Goal: Task Accomplishment & Management: Complete application form

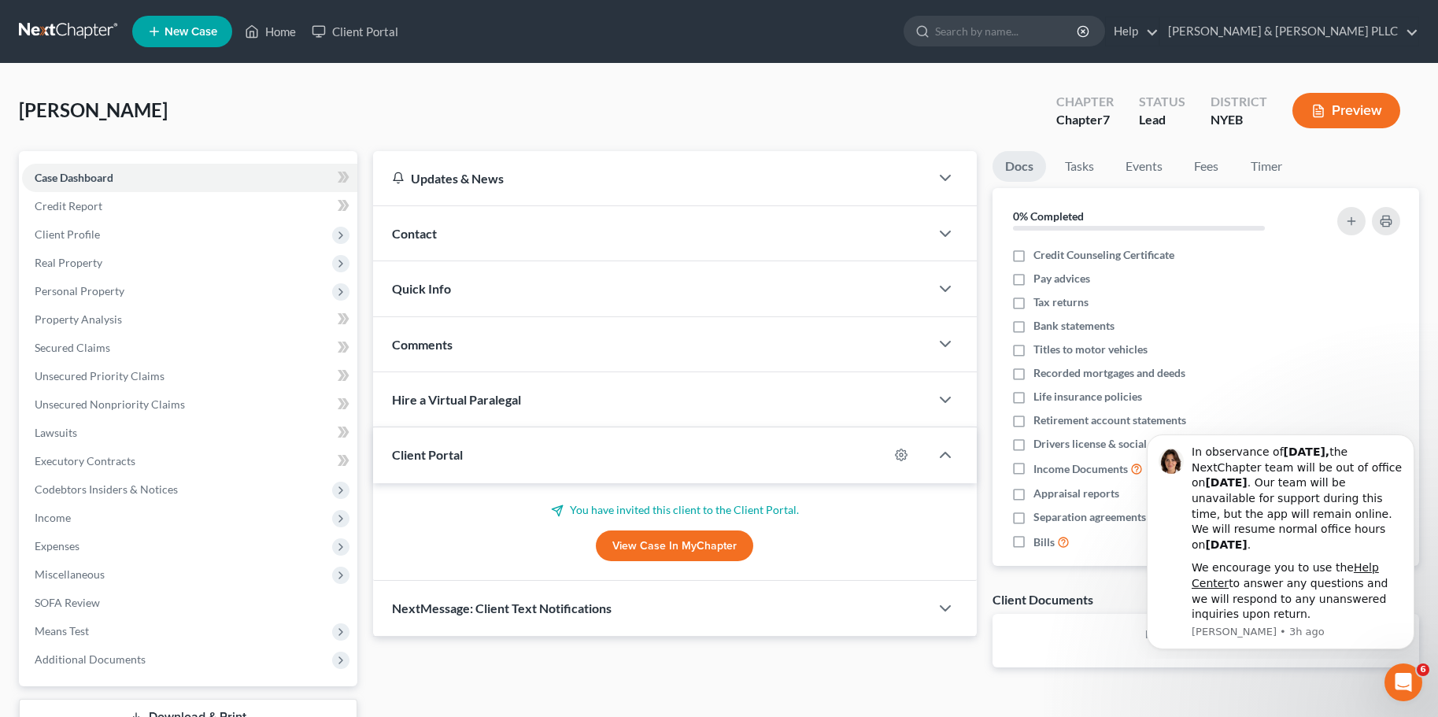
click at [181, 29] on span "New Case" at bounding box center [191, 32] width 53 height 12
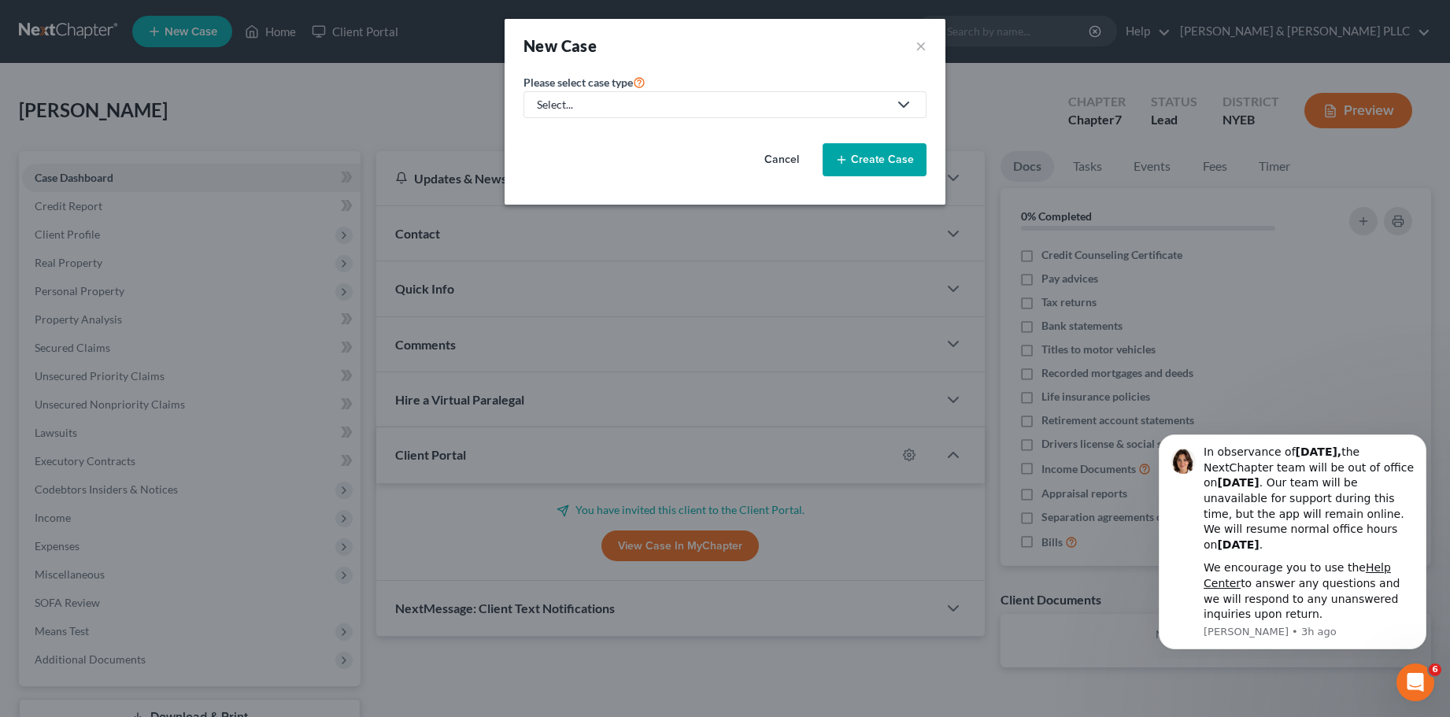
click at [784, 157] on button "Cancel" at bounding box center [781, 159] width 69 height 31
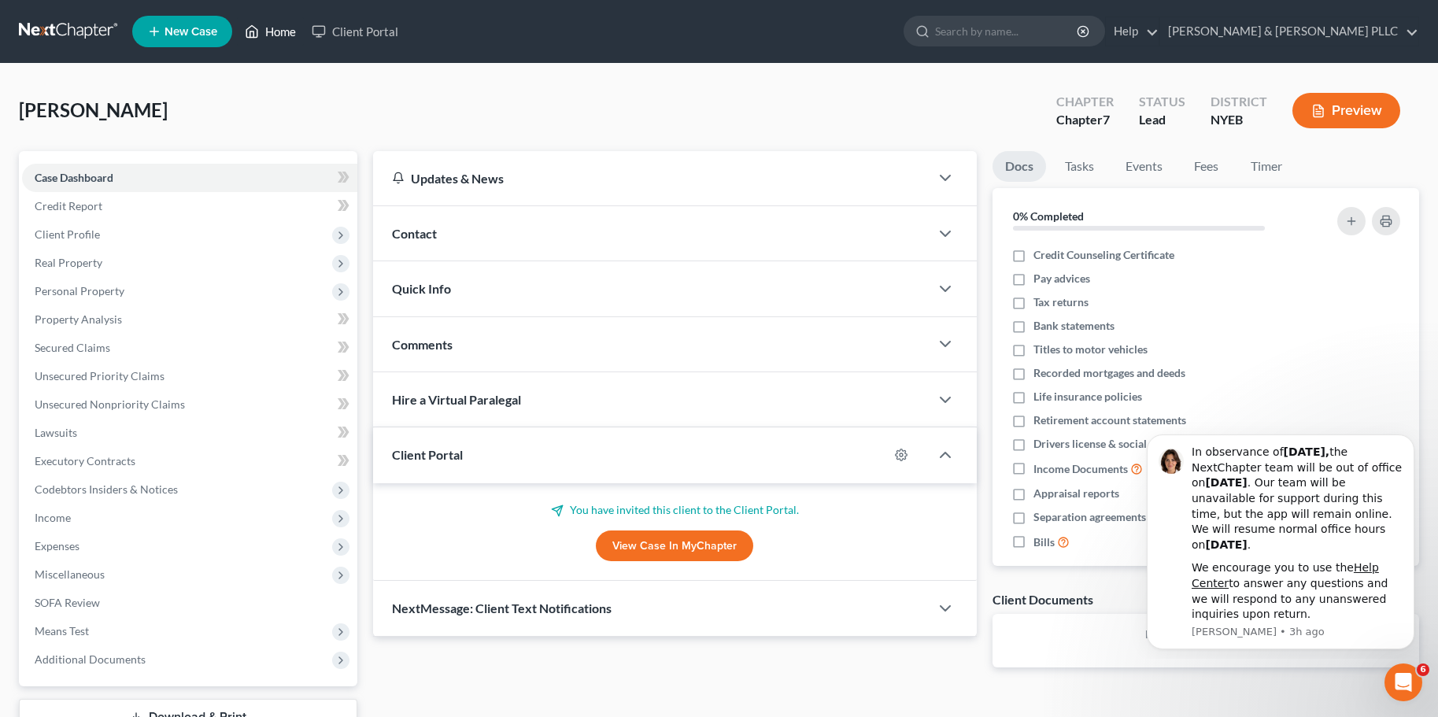
click at [291, 26] on link "Home" at bounding box center [270, 31] width 67 height 28
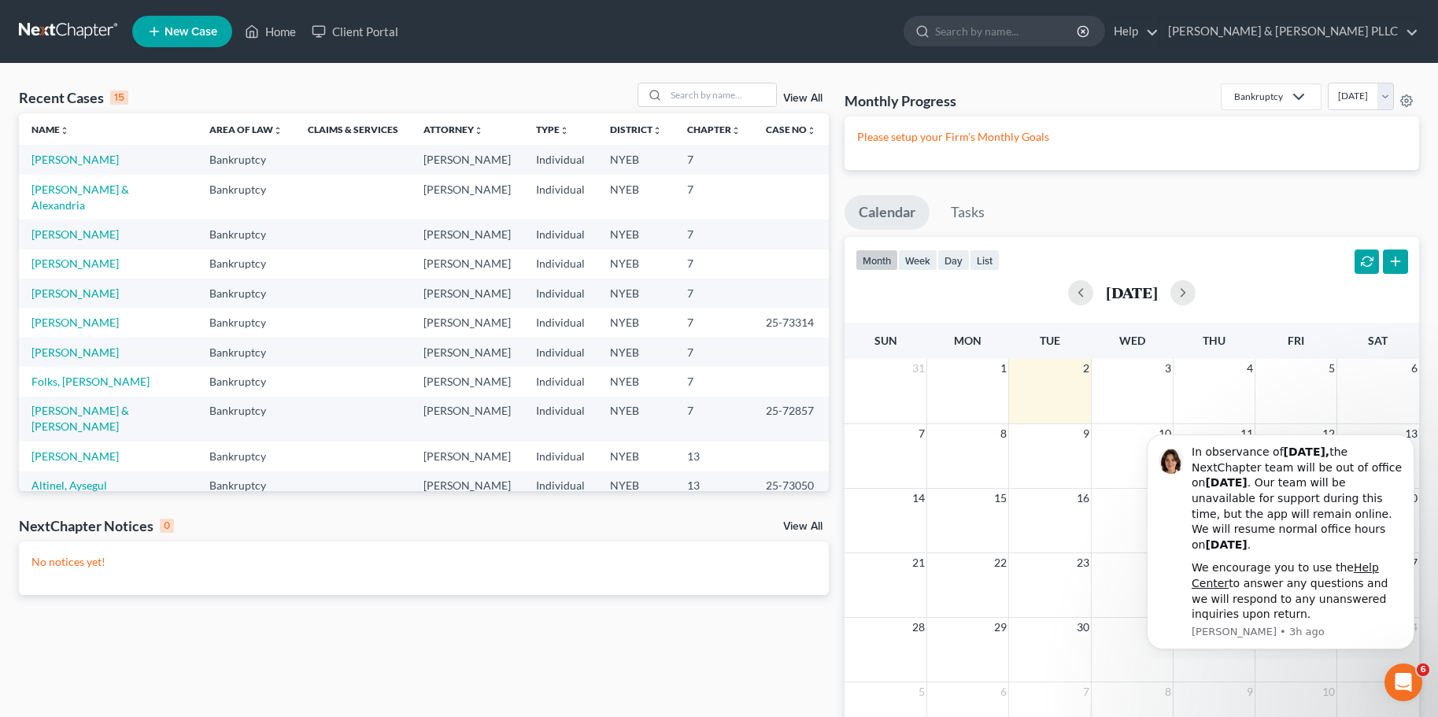
click at [110, 162] on td "[PERSON_NAME]" at bounding box center [108, 159] width 178 height 29
click at [64, 156] on link "[PERSON_NAME]" at bounding box center [74, 159] width 87 height 13
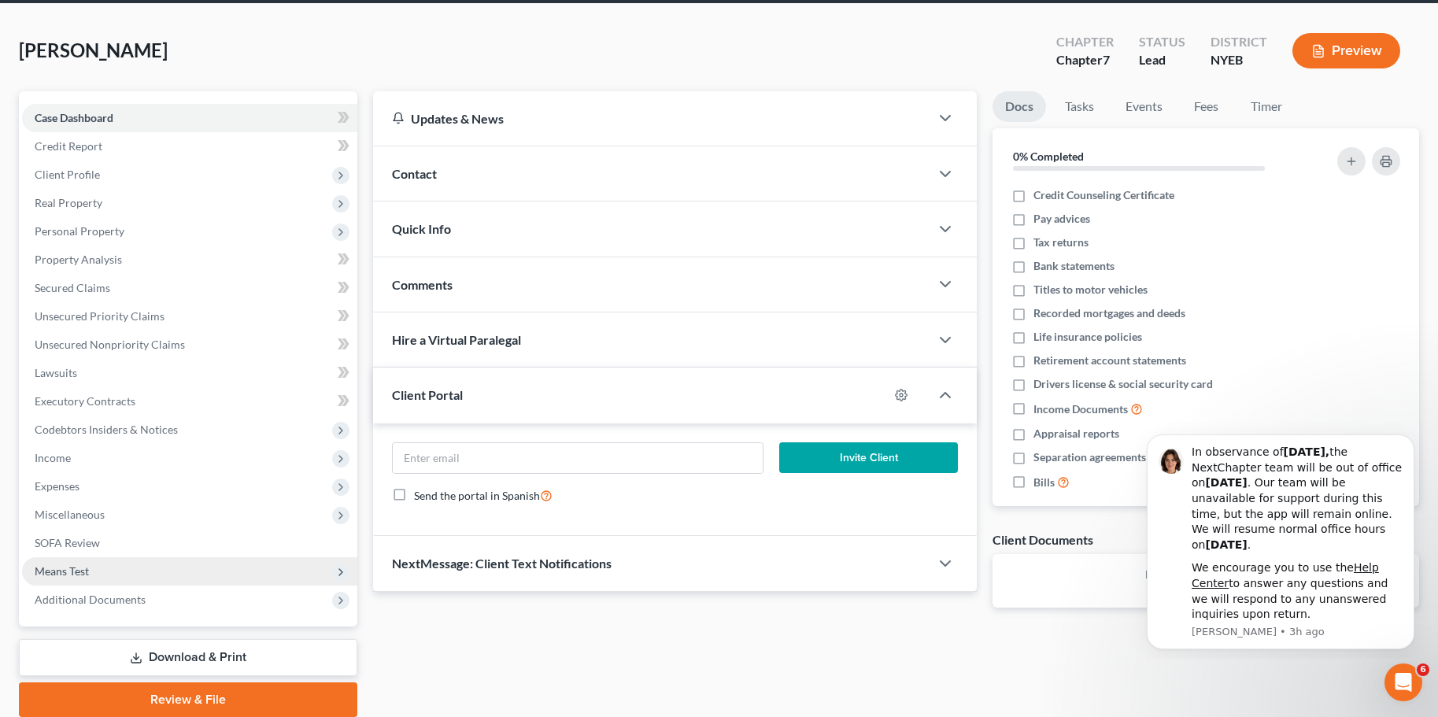
scroll to position [120, 0]
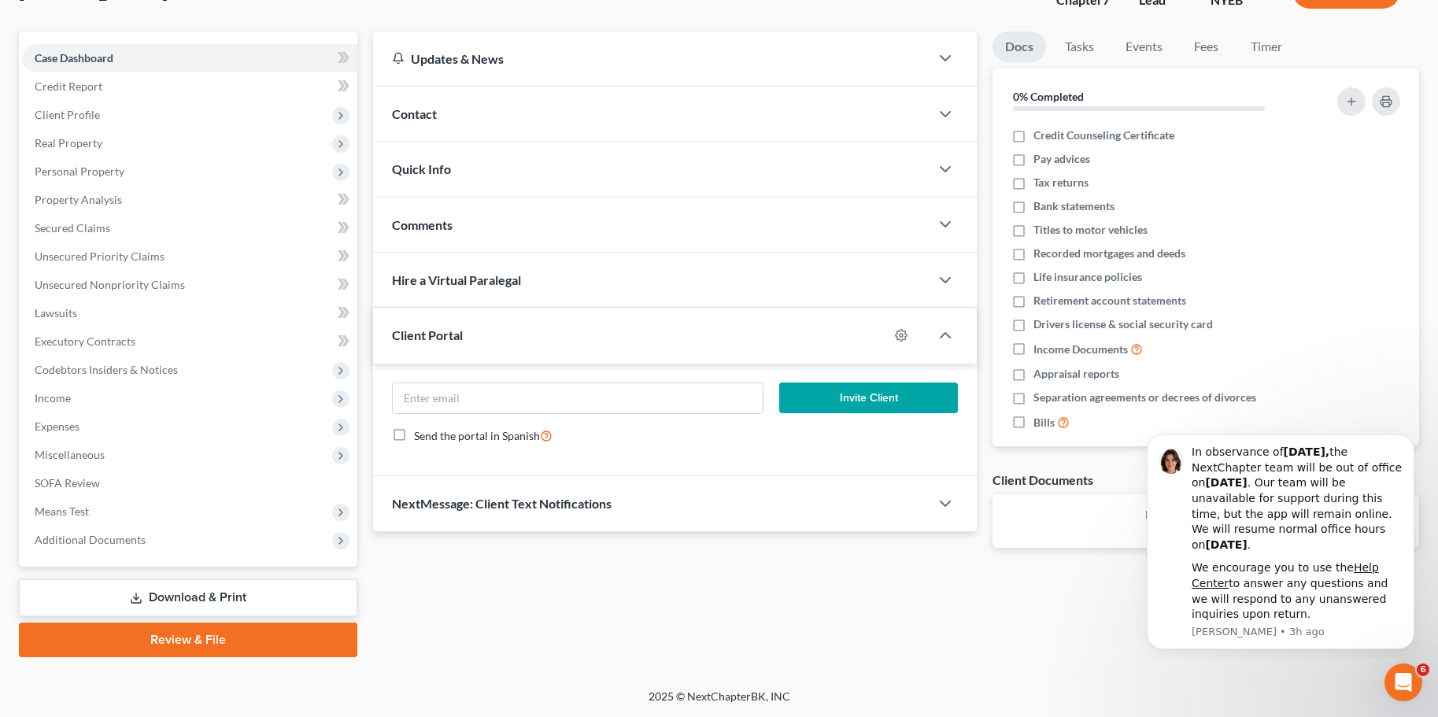
click at [230, 600] on link "Download & Print" at bounding box center [188, 597] width 339 height 37
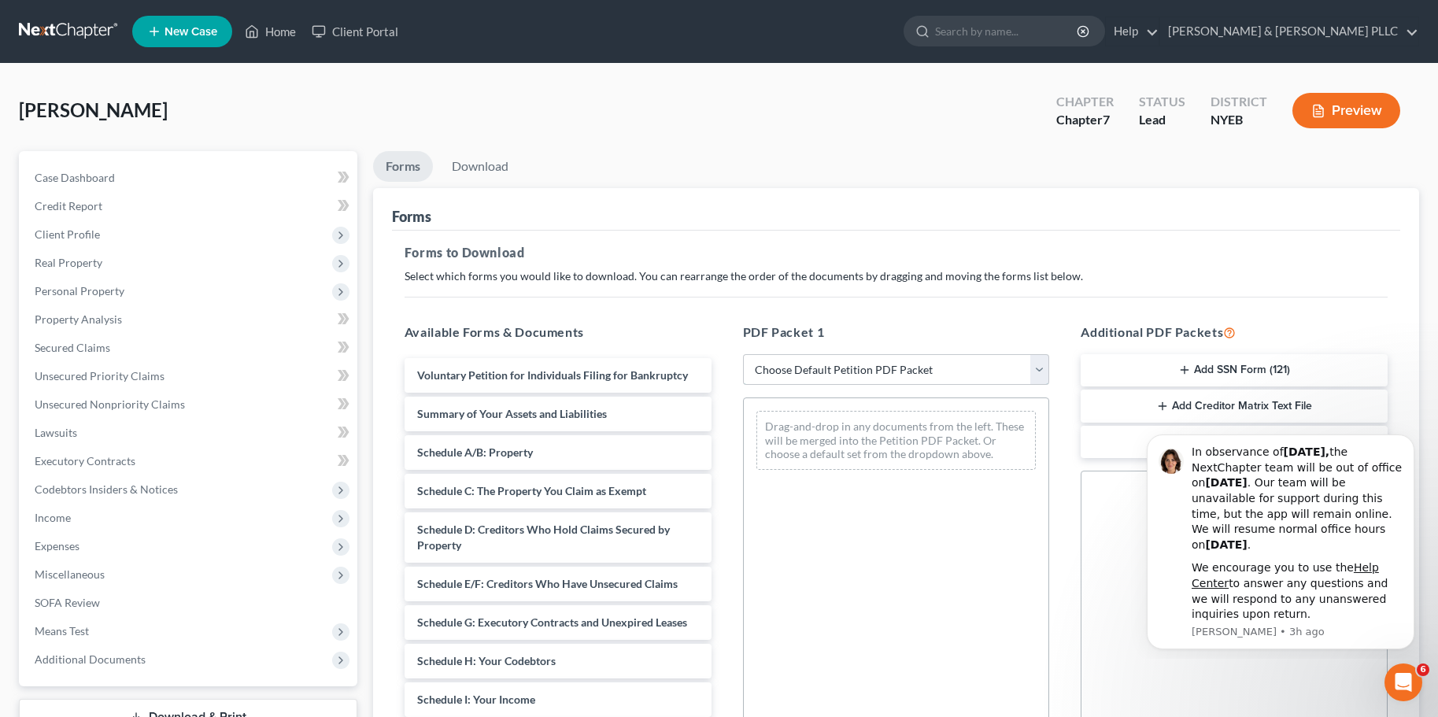
click at [1042, 370] on select "Choose Default Petition PDF Packet Complete Bankruptcy Petition (all forms and …" at bounding box center [896, 369] width 307 height 31
select select "0"
click at [743, 354] on select "Choose Default Petition PDF Packet Complete Bankruptcy Petition (all forms and …" at bounding box center [896, 369] width 307 height 31
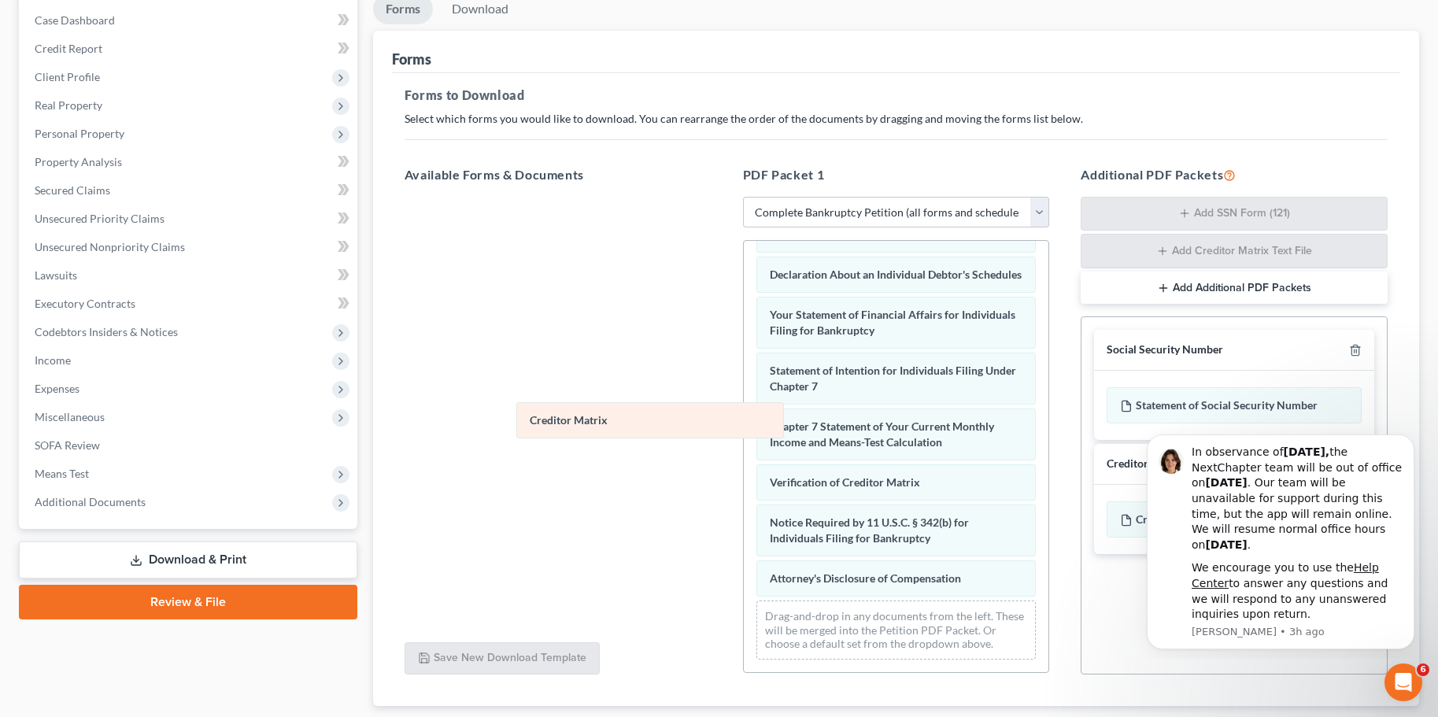
scroll to position [477, 0]
drag, startPoint x: 870, startPoint y: 442, endPoint x: 534, endPoint y: 420, distance: 336.9
click at [744, 420] on div "Creditor Matrix Voluntary Petition for Individuals Filing for Bankruptcy Summar…" at bounding box center [896, 226] width 305 height 893
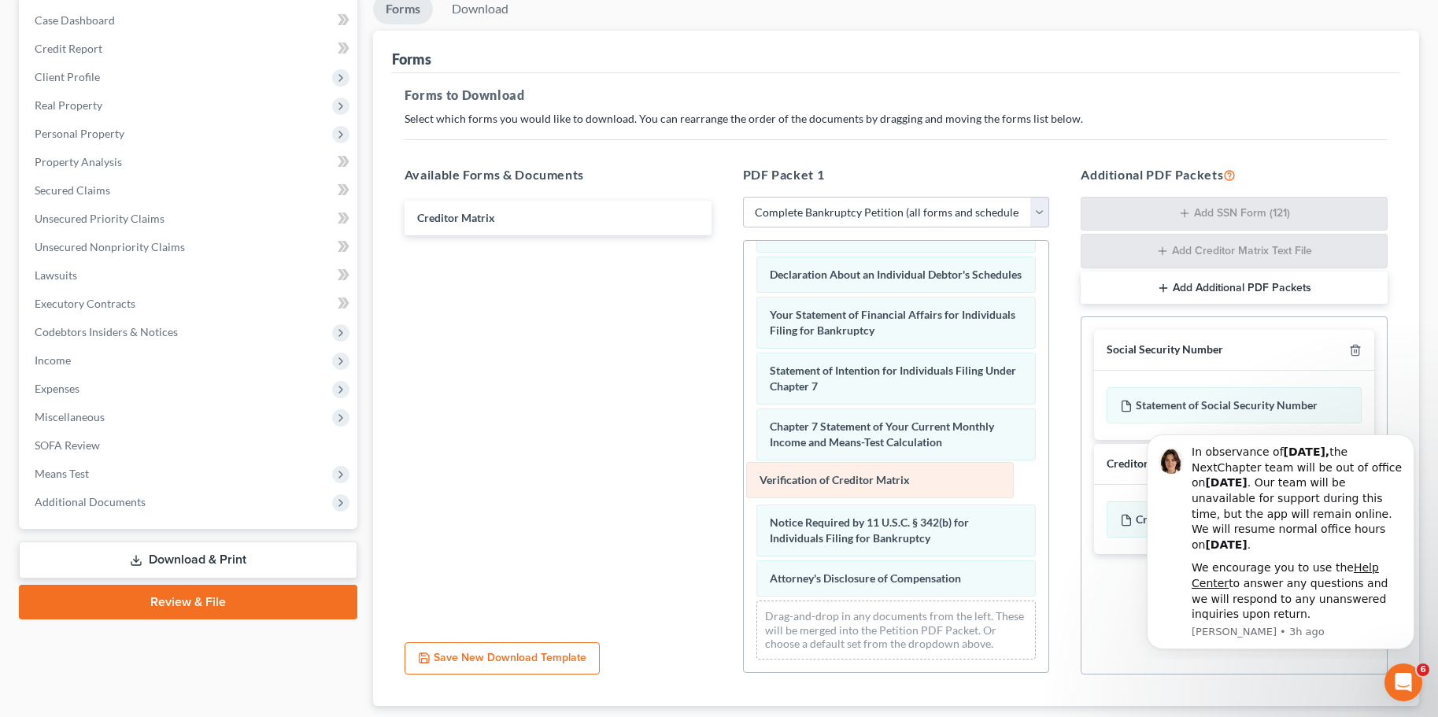
scroll to position [437, 0]
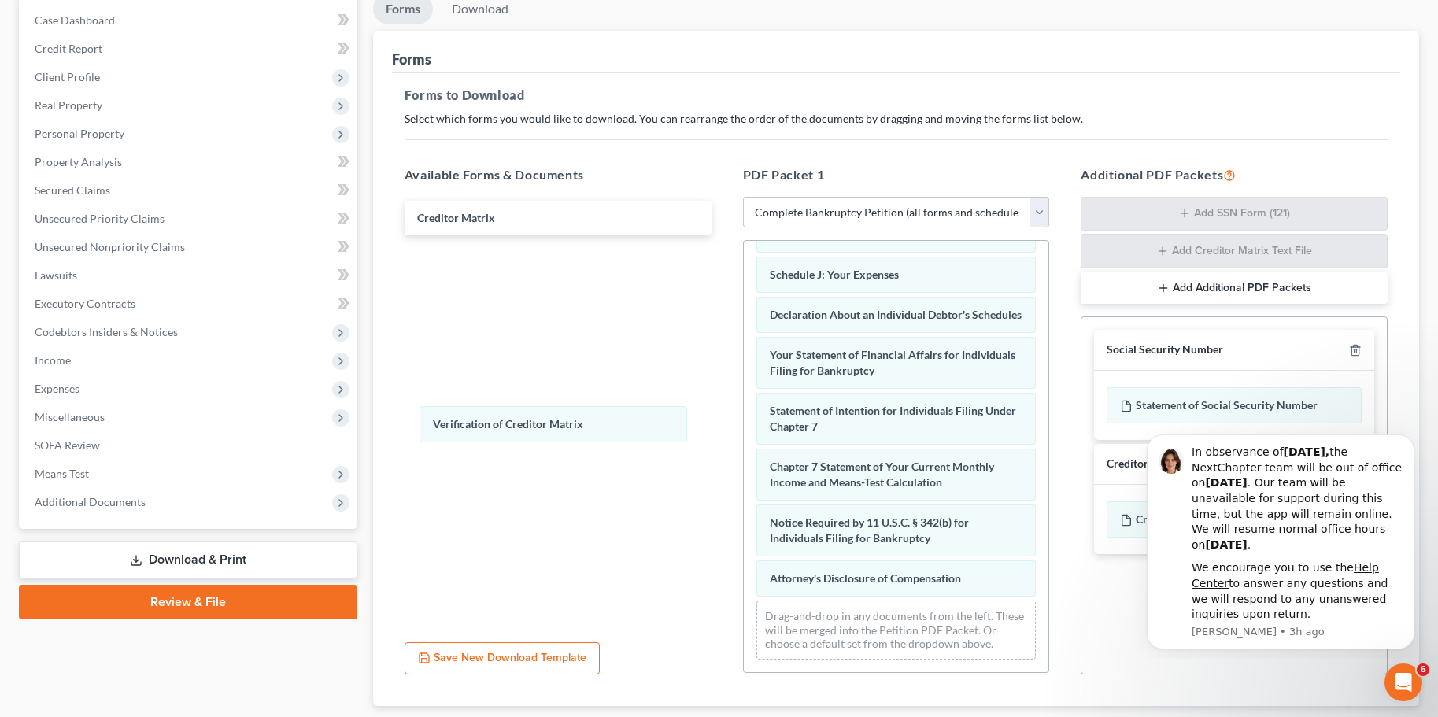
drag, startPoint x: 862, startPoint y: 487, endPoint x: 534, endPoint y: 432, distance: 332.8
click at [744, 427] on div "Verification of Creditor Matrix Voluntary Petition for Individuals Filing for B…" at bounding box center [896, 246] width 305 height 853
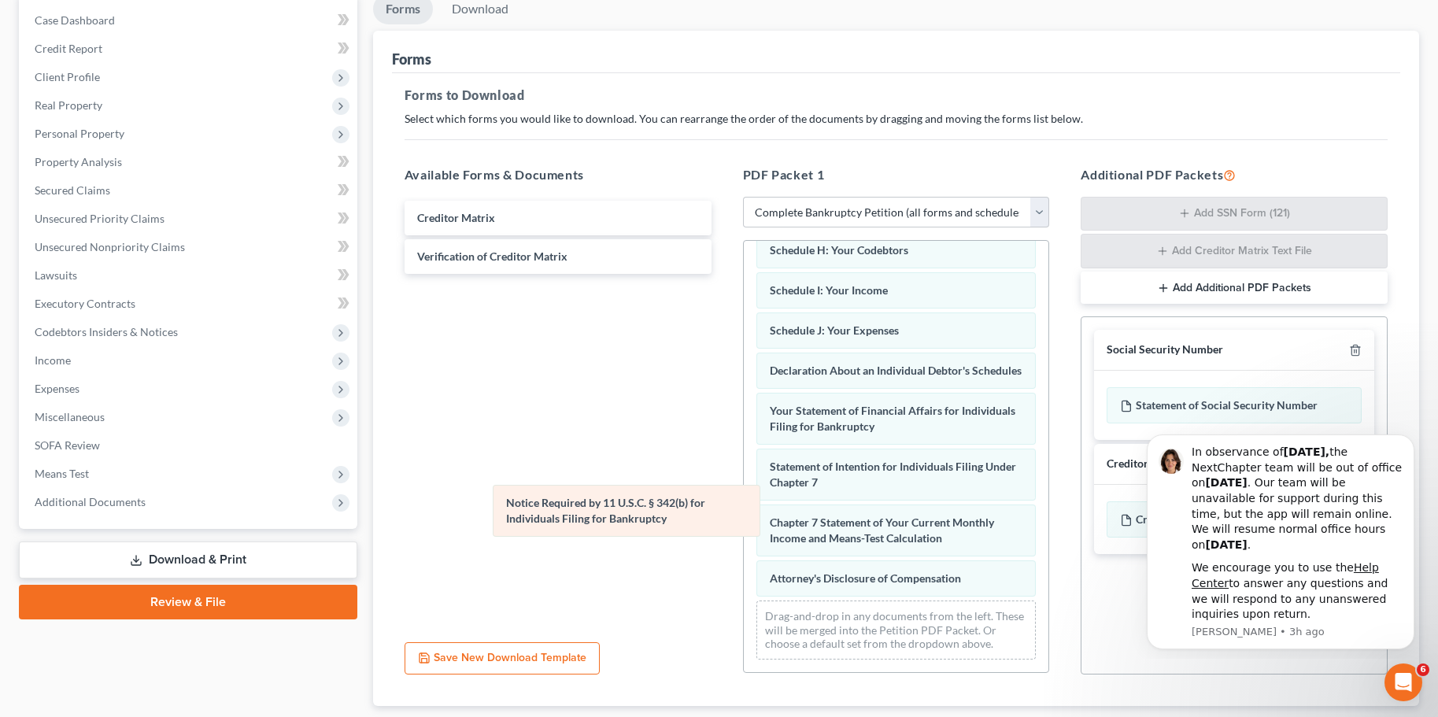
scroll to position [381, 0]
drag, startPoint x: 857, startPoint y: 531, endPoint x: 537, endPoint y: 495, distance: 321.7
click at [744, 495] on div "Notice Required by 11 U.S.C. § 342(b) for Individuals Filing for Bankruptcy Vol…" at bounding box center [896, 274] width 305 height 797
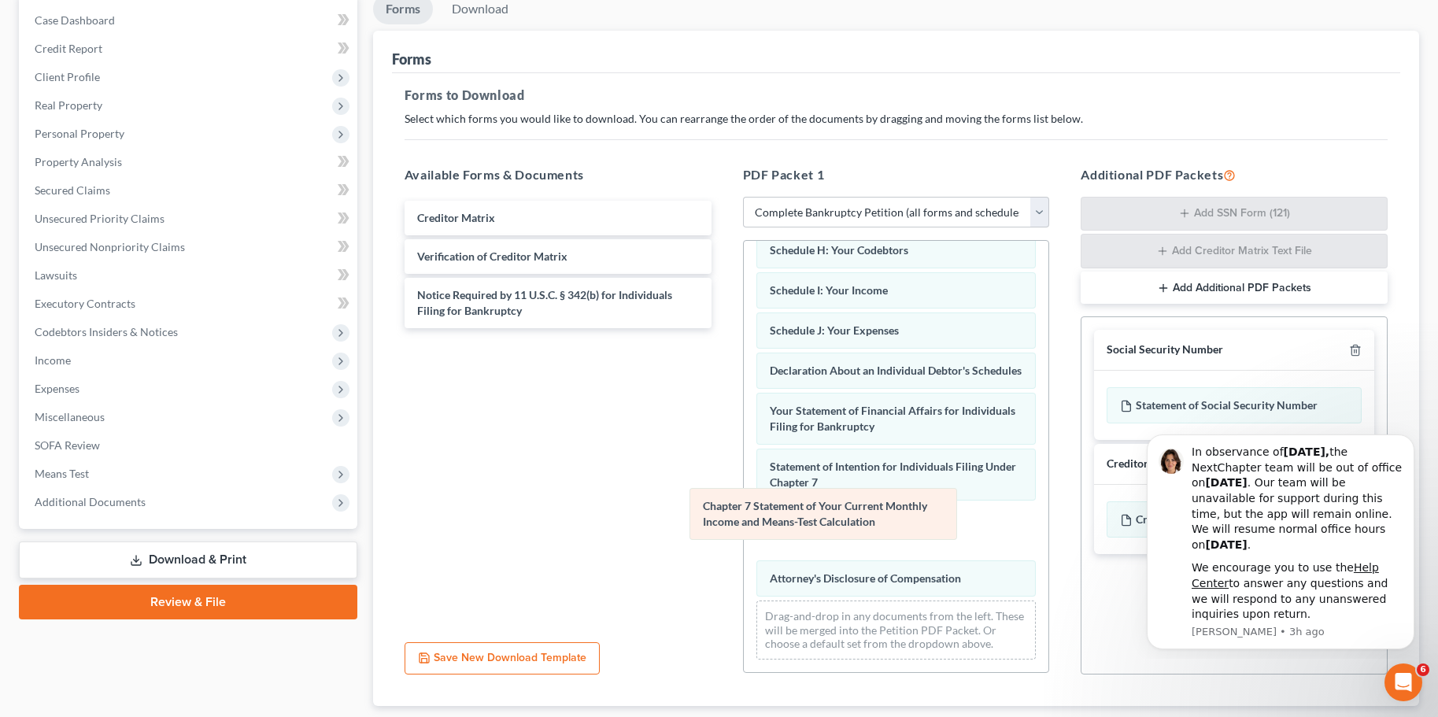
scroll to position [325, 0]
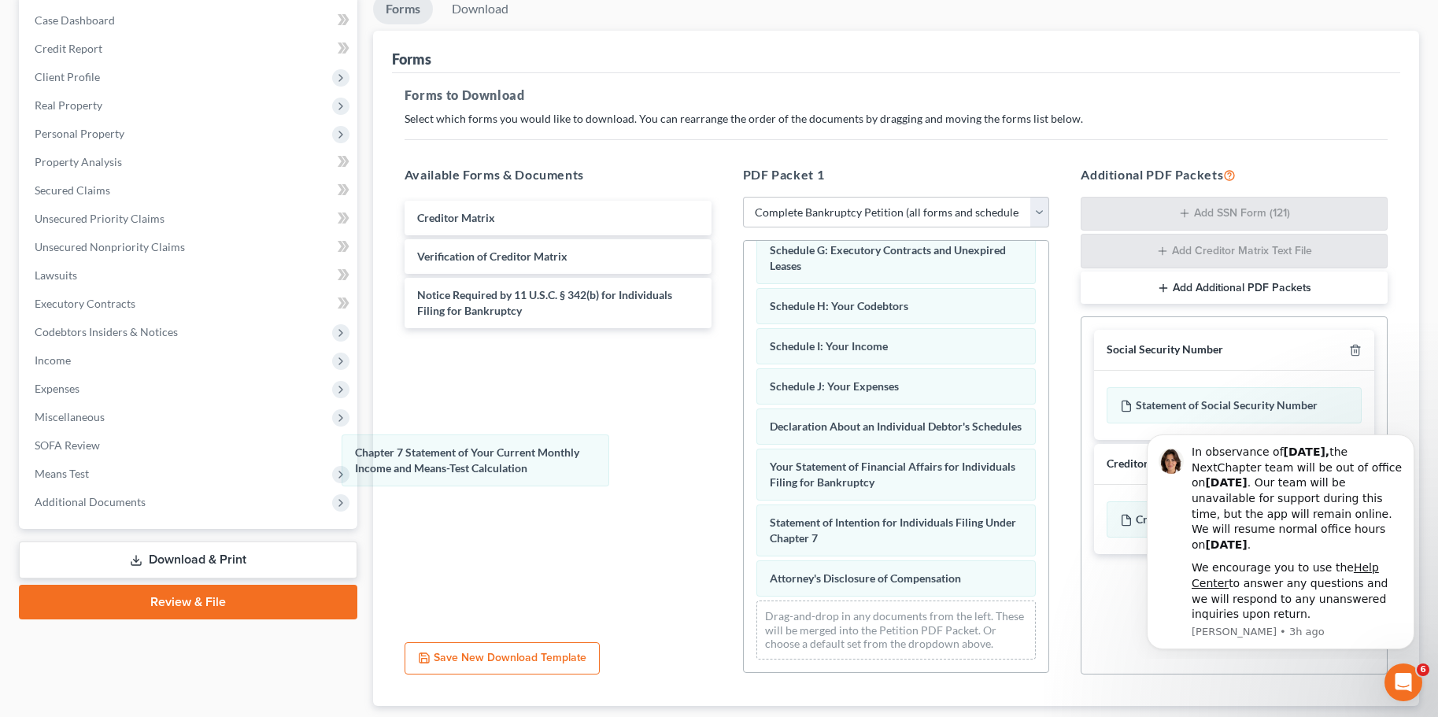
drag, startPoint x: 879, startPoint y: 533, endPoint x: 462, endPoint y: 458, distance: 423.9
click at [744, 460] on div "Chapter 7 Statement of Your Current Monthly Income and Means-Test Calculation V…" at bounding box center [896, 302] width 305 height 741
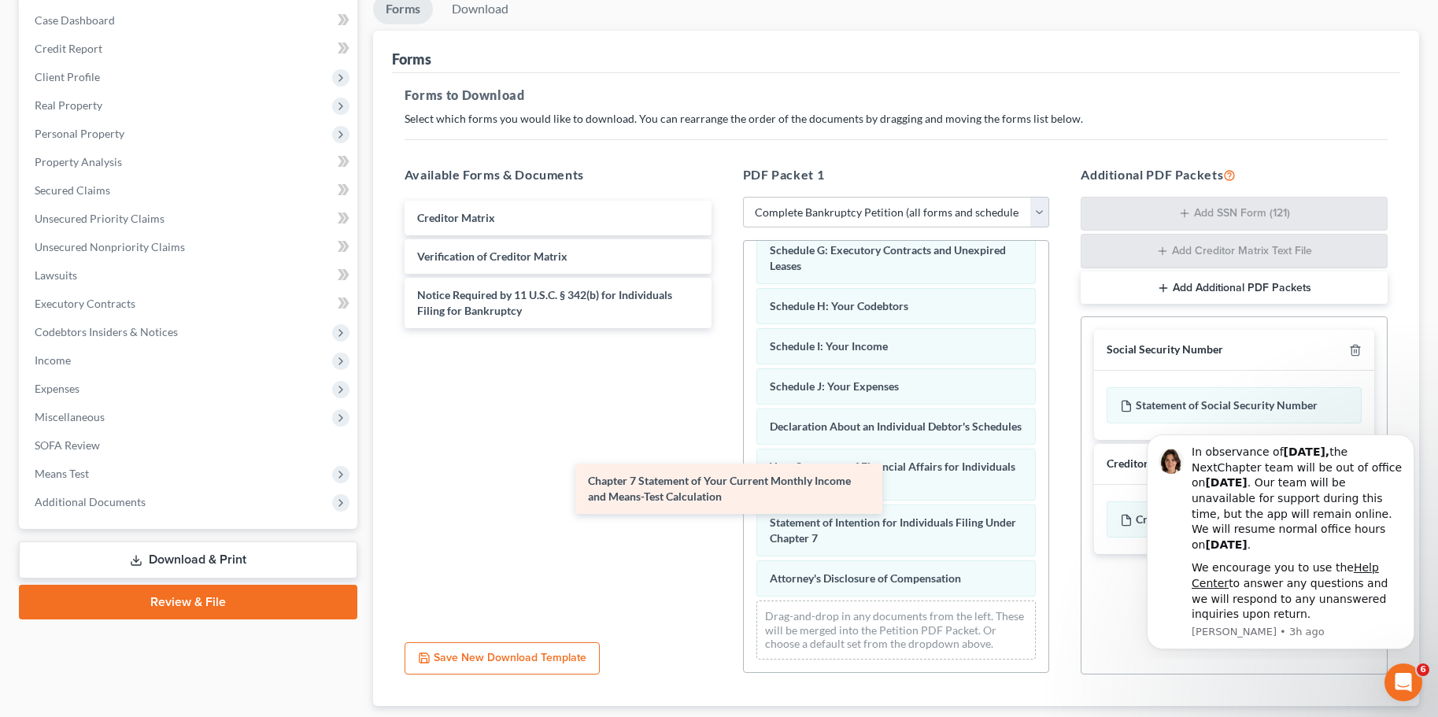
scroll to position [391, 0]
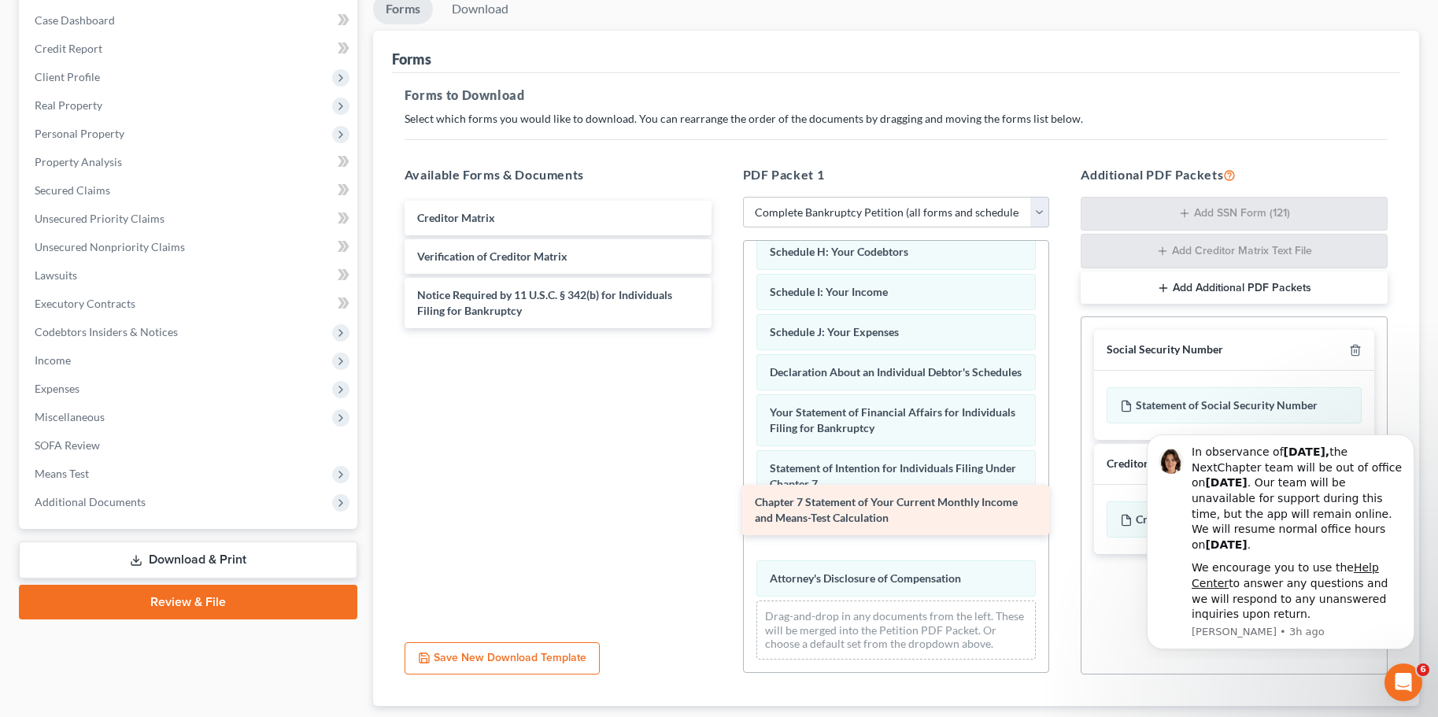
drag, startPoint x: 515, startPoint y: 362, endPoint x: 853, endPoint y: 515, distance: 370.7
click at [724, 328] on div "Chapter 7 Statement of Your Current Monthly Income and Means-Test Calculation C…" at bounding box center [558, 265] width 332 height 128
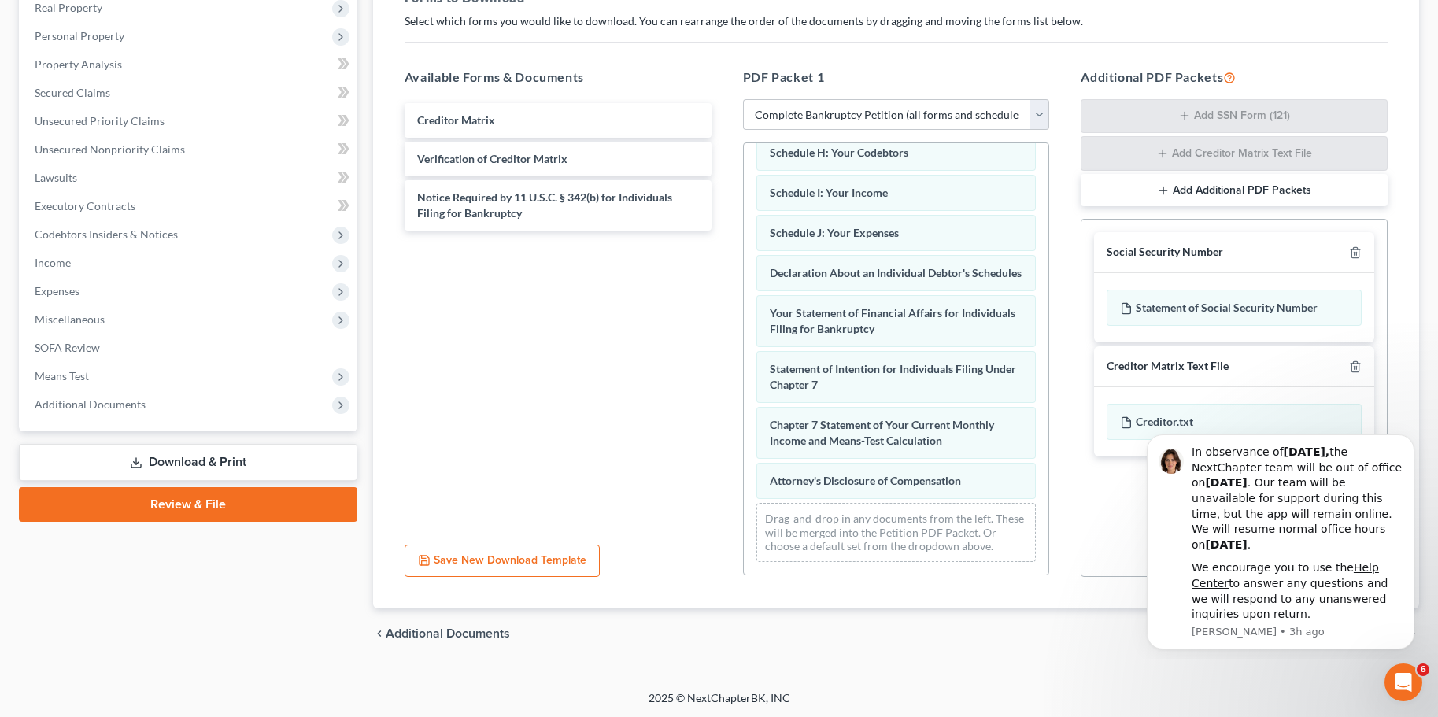
scroll to position [257, 0]
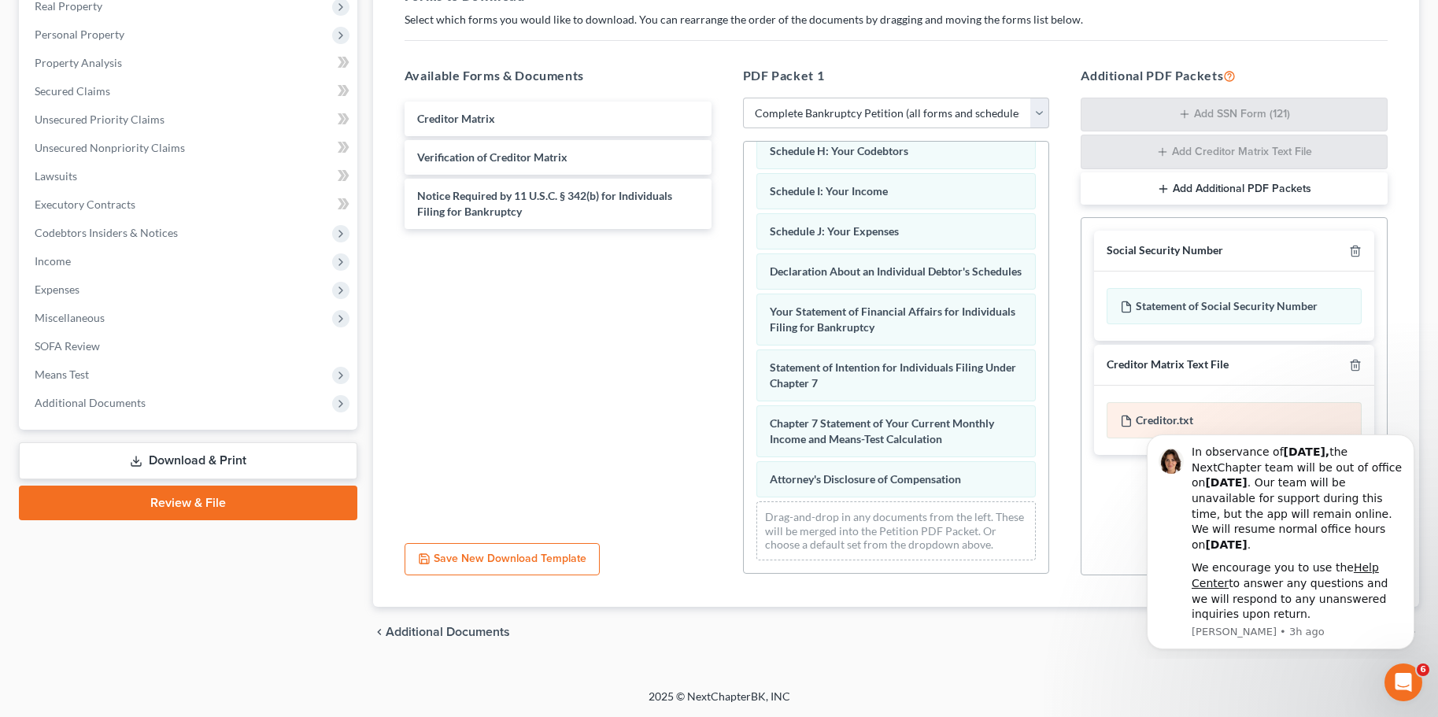
click at [1160, 414] on div "Creditor.txt" at bounding box center [1234, 420] width 255 height 36
click at [1090, 507] on div "Social Security Number Statement of Social Security Number Creditor Matrix Text…" at bounding box center [1234, 396] width 307 height 358
click at [1411, 439] on icon "Dismiss notification" at bounding box center [1410, 440] width 6 height 6
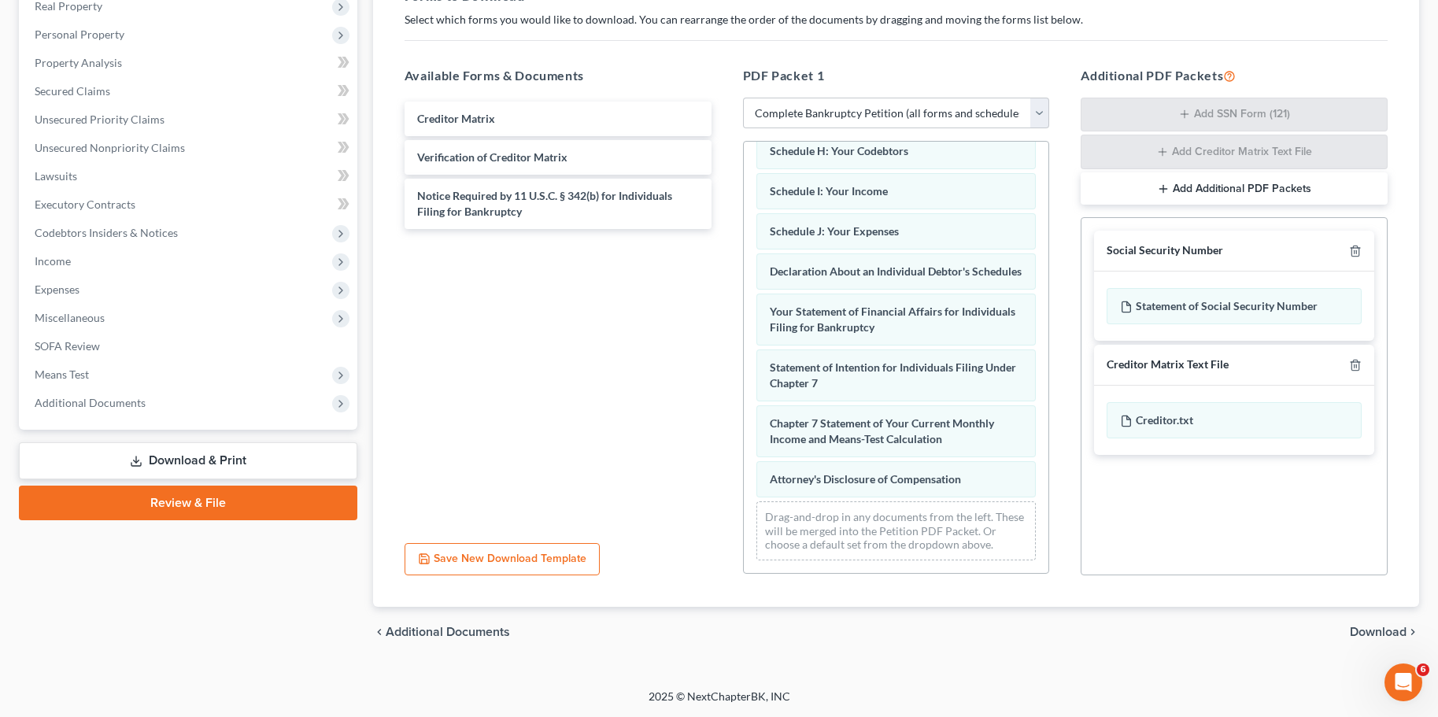
click at [1382, 629] on span "Download" at bounding box center [1378, 632] width 57 height 13
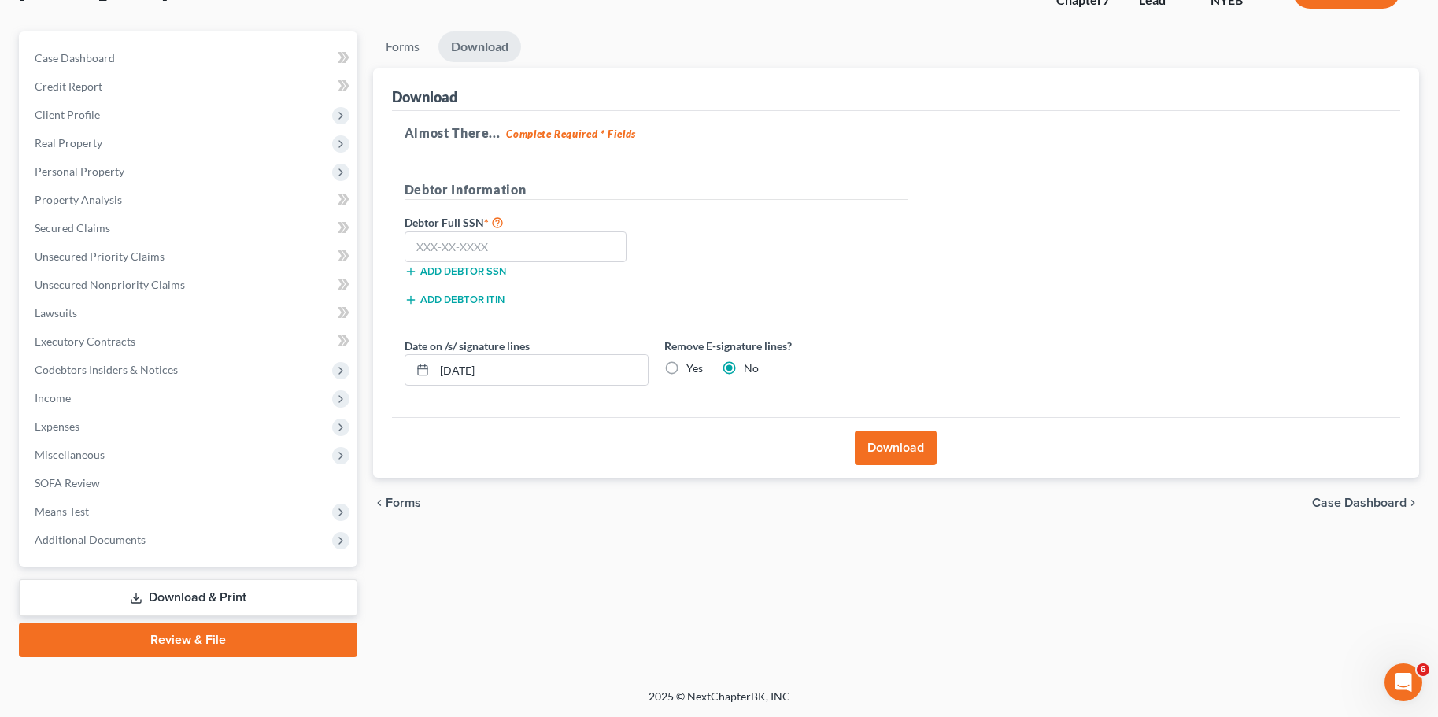
click at [880, 442] on button "Download" at bounding box center [896, 448] width 82 height 35
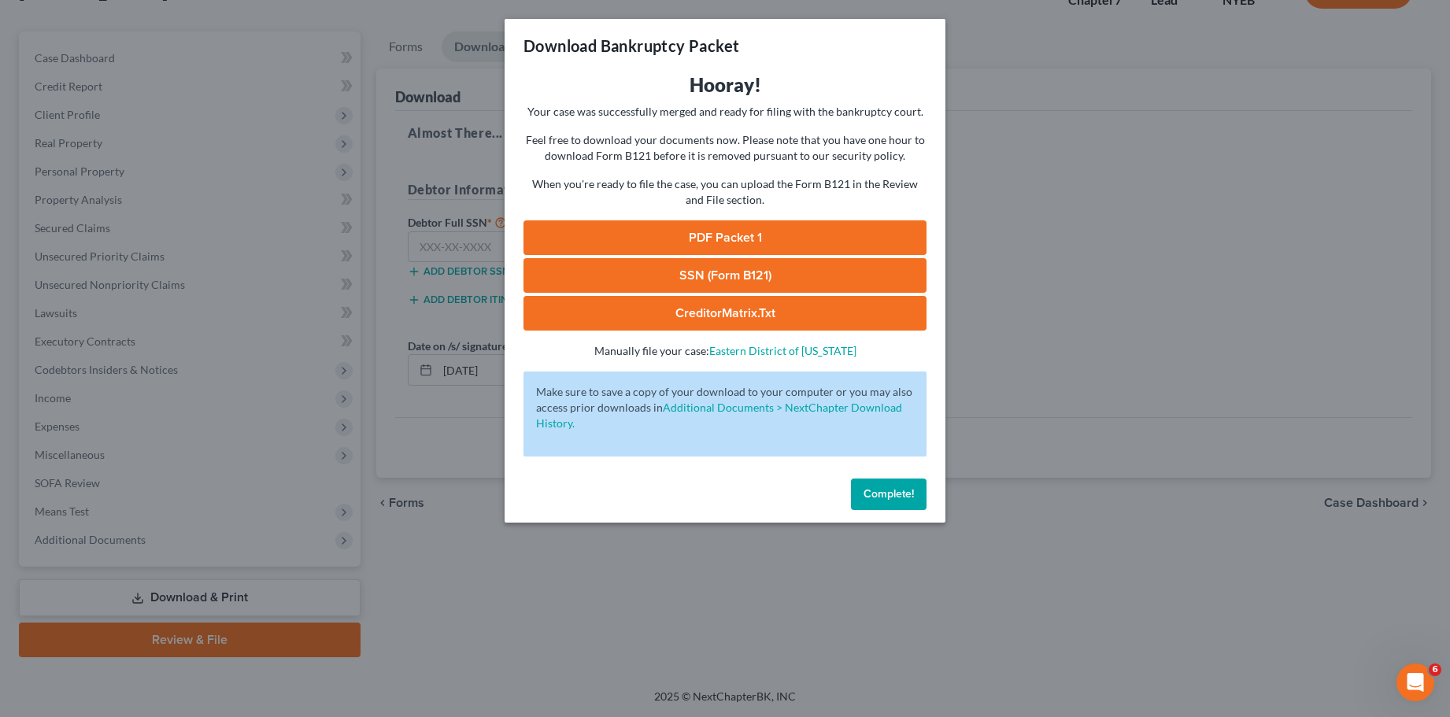
click at [736, 235] on link "PDF Packet 1" at bounding box center [725, 237] width 403 height 35
click at [752, 316] on link "CreditorMatrix.txt" at bounding box center [725, 313] width 403 height 35
click at [890, 498] on span "Complete!" at bounding box center [889, 493] width 50 height 13
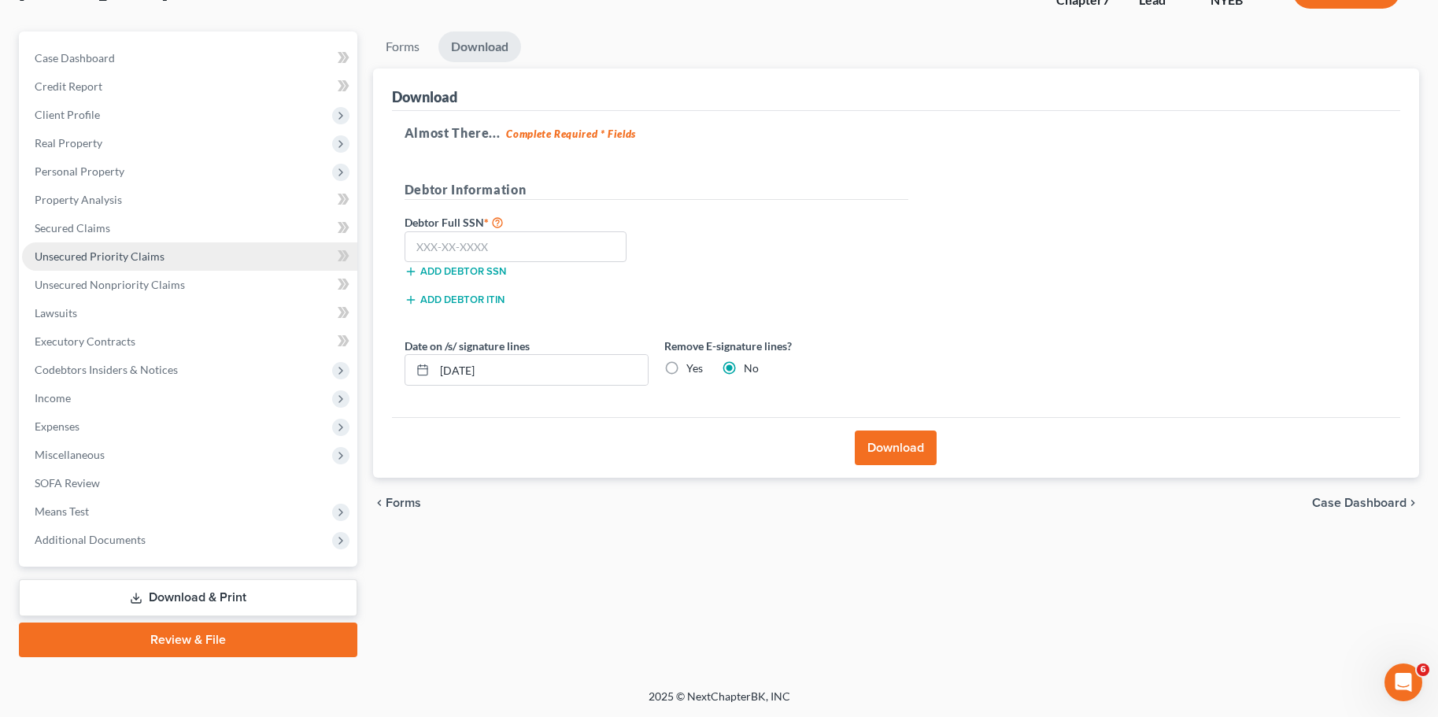
click at [37, 259] on span "Unsecured Priority Claims" at bounding box center [100, 256] width 130 height 13
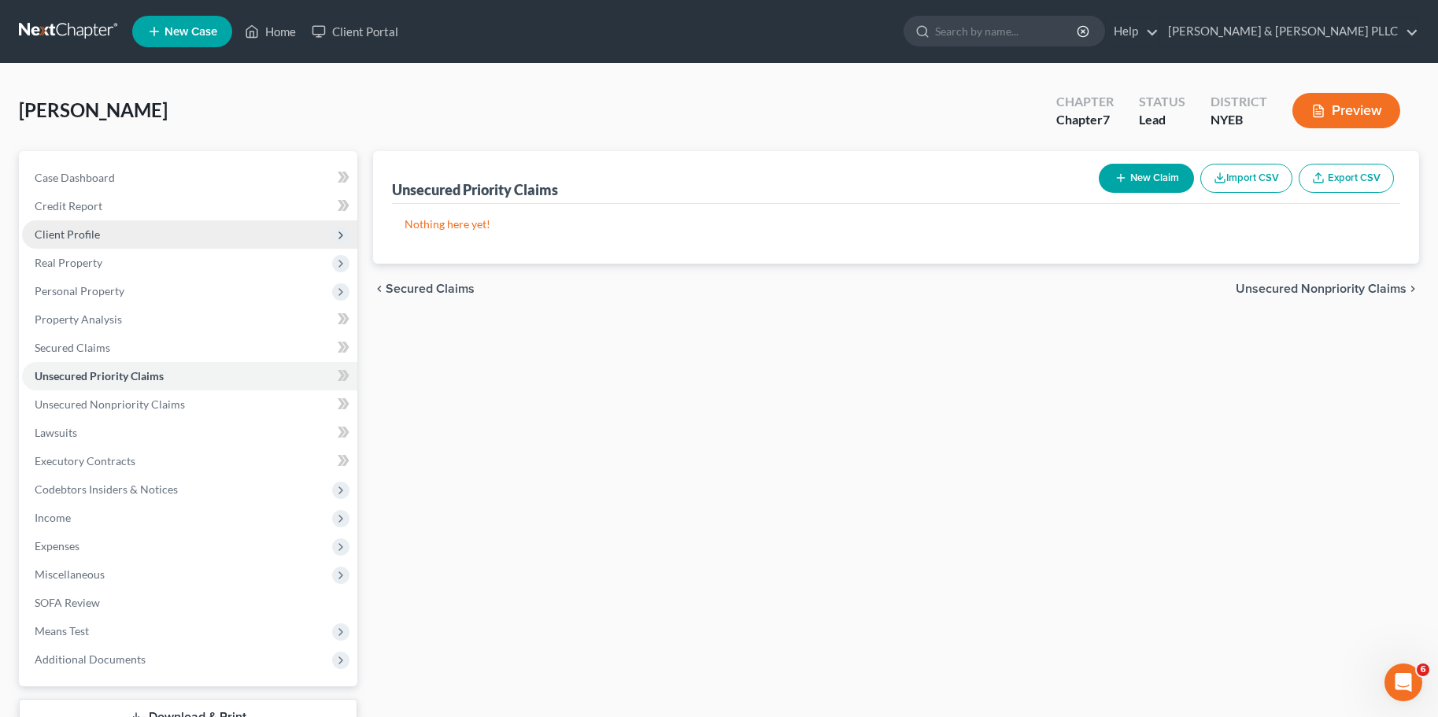
click at [81, 231] on span "Client Profile" at bounding box center [67, 234] width 65 height 13
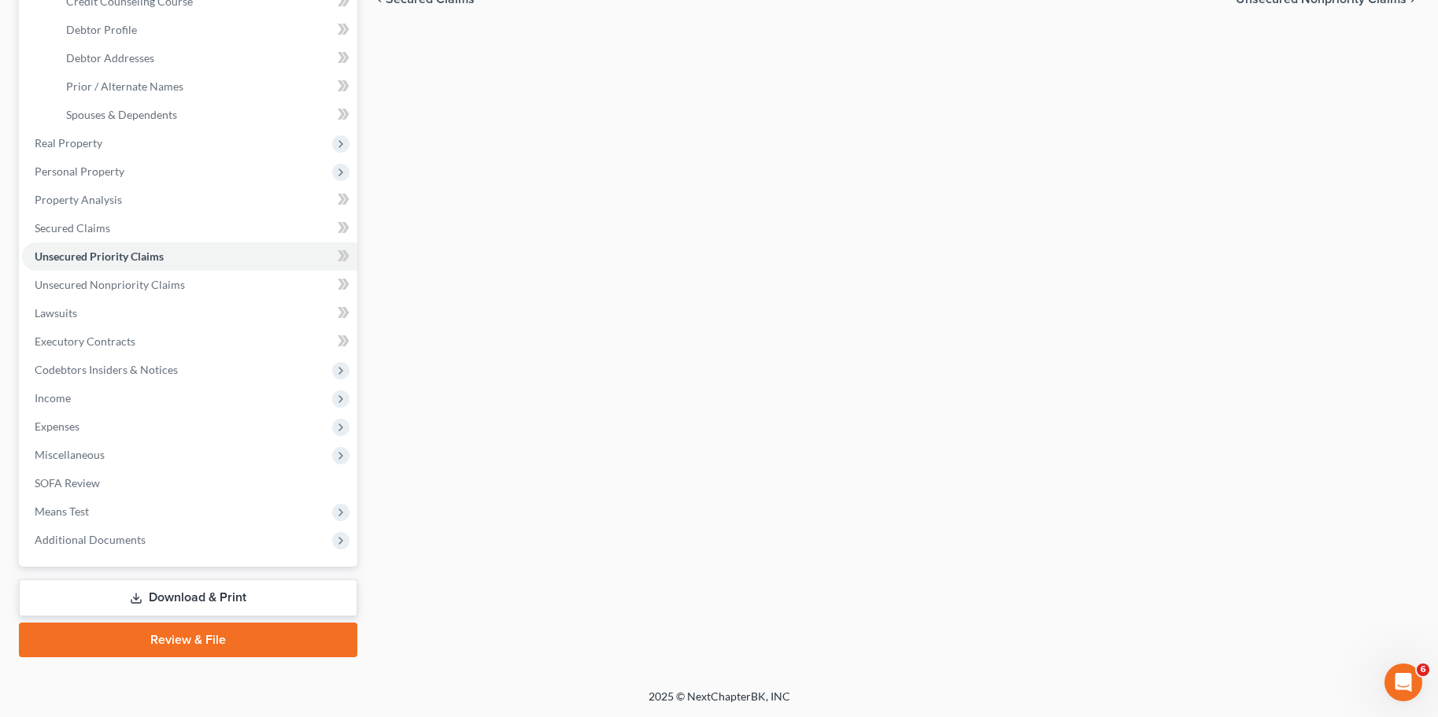
click at [172, 598] on link "Download & Print" at bounding box center [188, 597] width 339 height 37
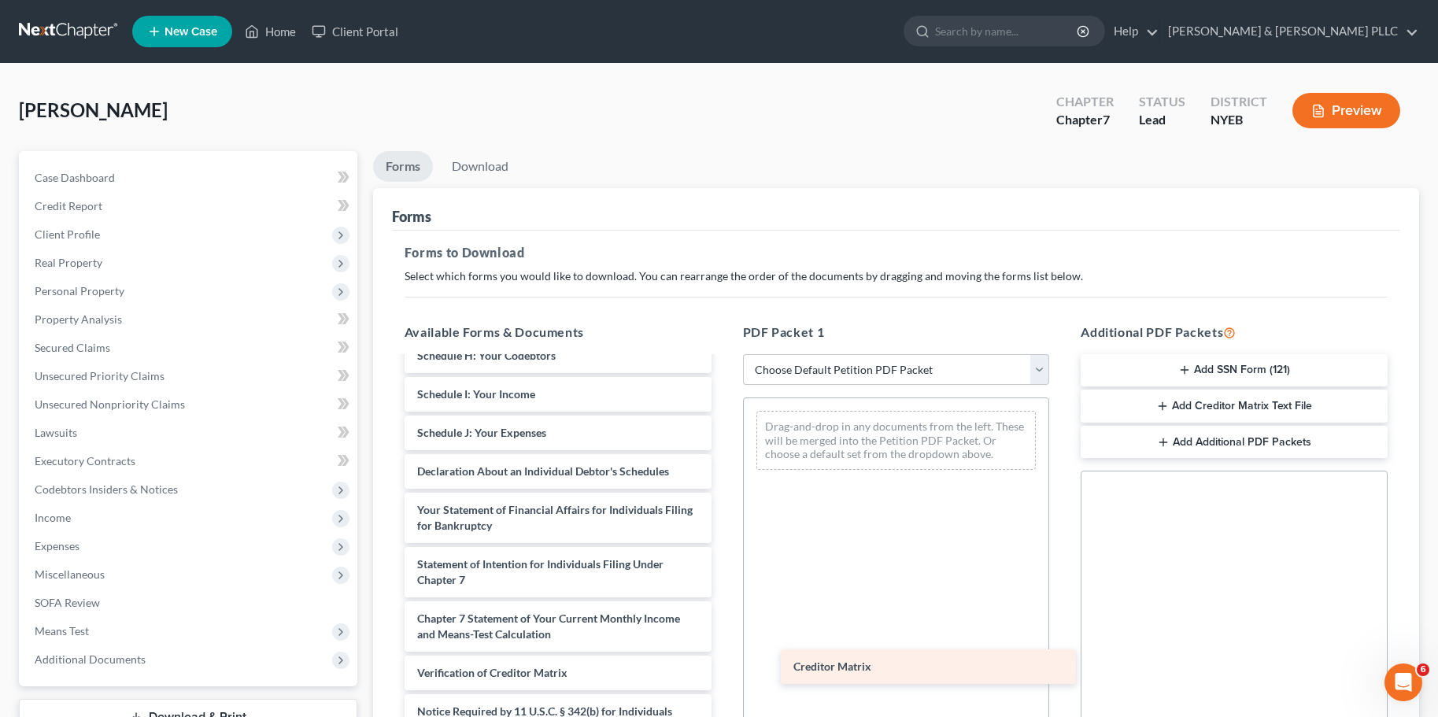
scroll to position [321, 0]
drag, startPoint x: 474, startPoint y: 635, endPoint x: 838, endPoint y: 665, distance: 365.0
click at [724, 665] on div "Creditor Matrix Voluntary Petition for Individuals Filing for Bankruptcy Summar…" at bounding box center [558, 418] width 332 height 731
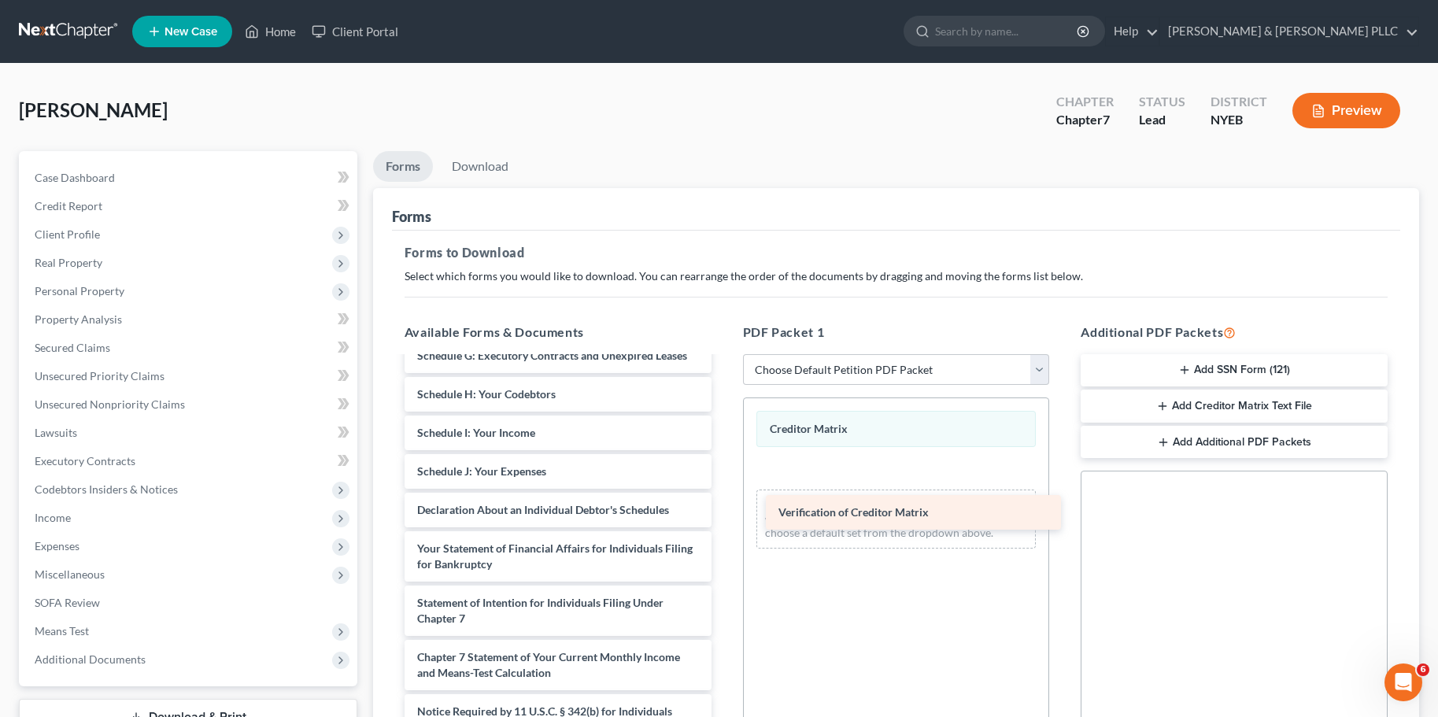
scroll to position [283, 0]
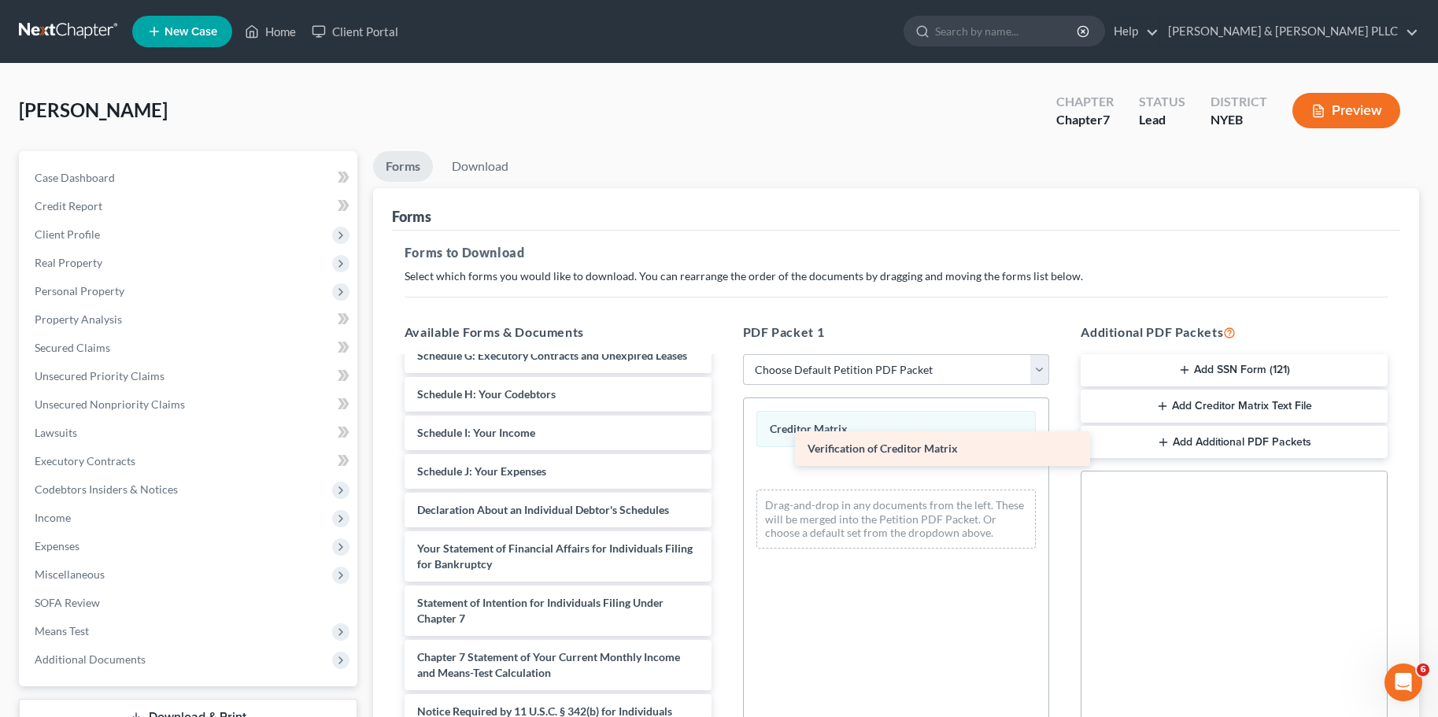
drag, startPoint x: 447, startPoint y: 679, endPoint x: 823, endPoint y: 446, distance: 442.0
click at [724, 446] on div "Verification of Creditor Matrix Voluntary Petition for Individuals Filing for B…" at bounding box center [558, 437] width 332 height 692
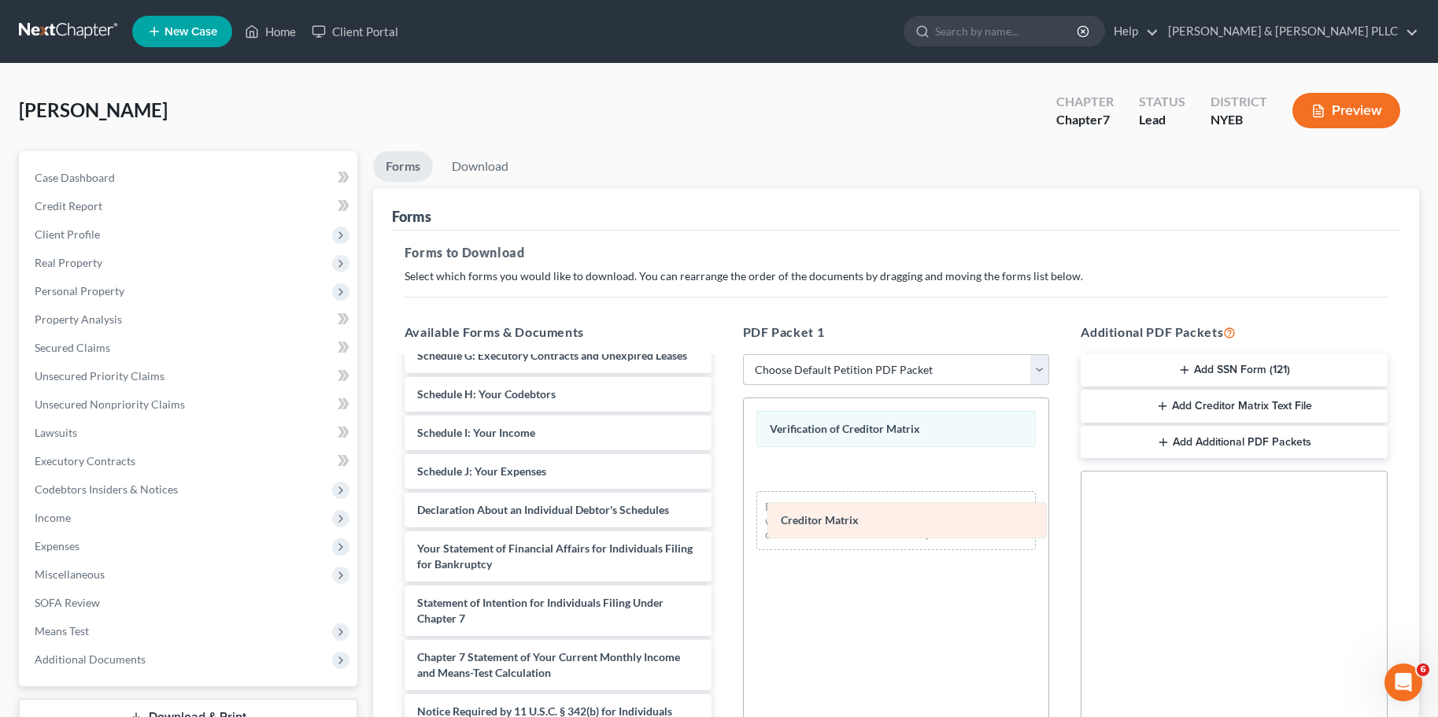
drag, startPoint x: 821, startPoint y: 431, endPoint x: 832, endPoint y: 523, distance: 92.8
click at [832, 523] on div "Creditor Matrix Creditor Matrix Verification of Creditor Matrix Creditor Matrix…" at bounding box center [896, 480] width 305 height 165
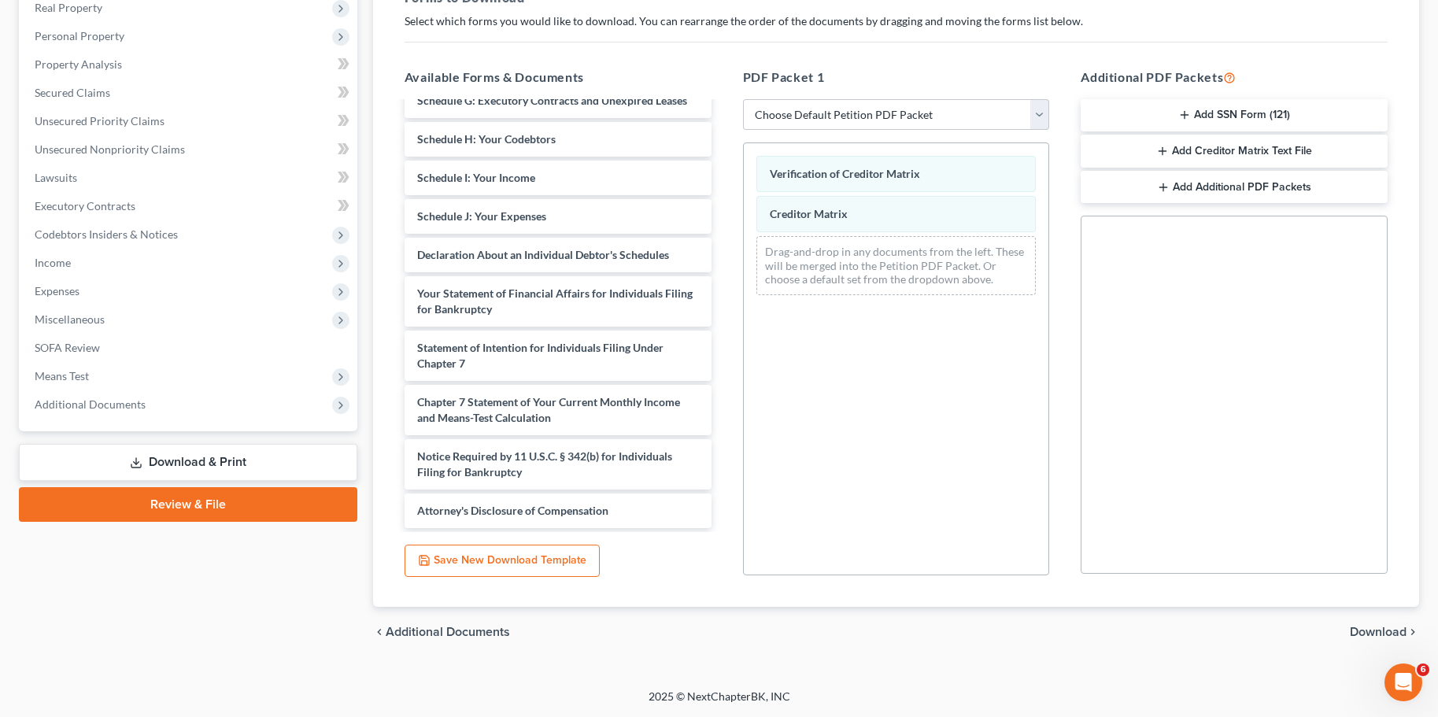
click at [1389, 636] on span "Download" at bounding box center [1378, 632] width 57 height 13
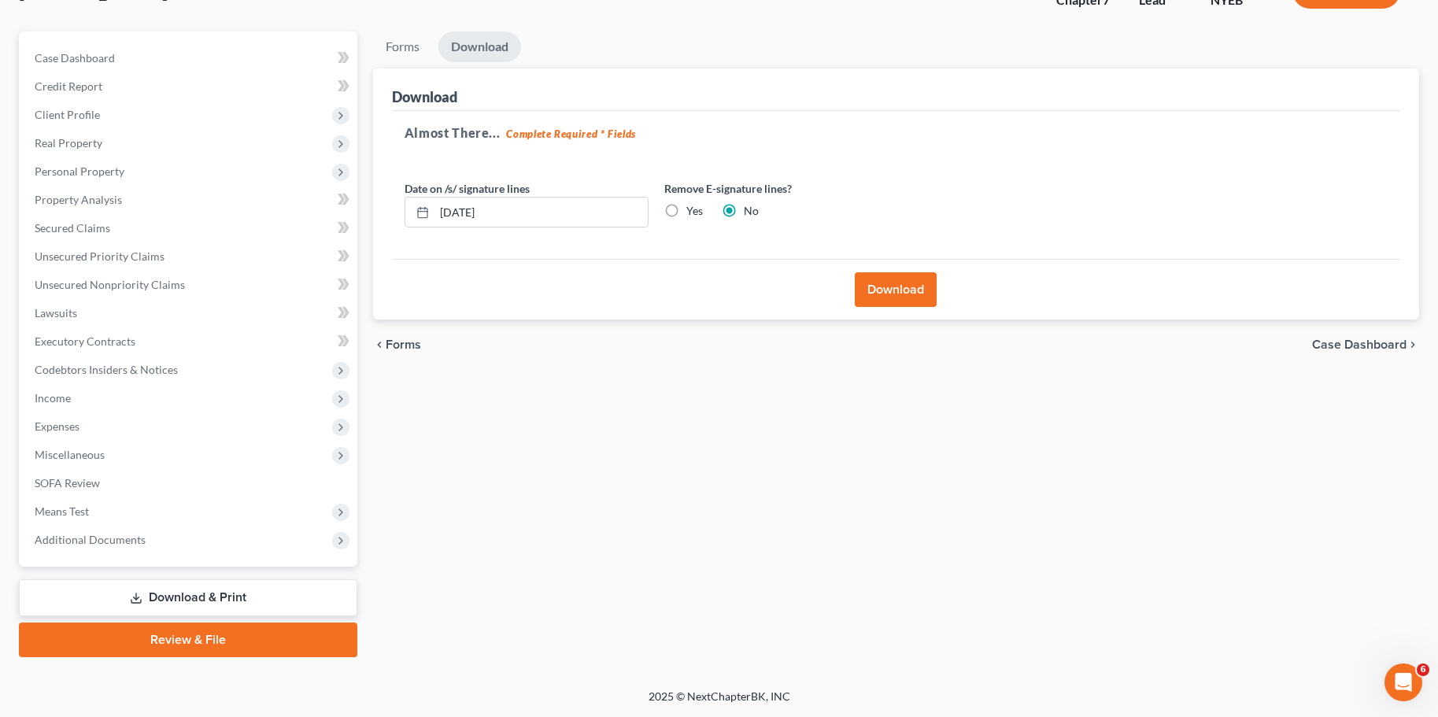
click at [884, 294] on button "Download" at bounding box center [896, 289] width 82 height 35
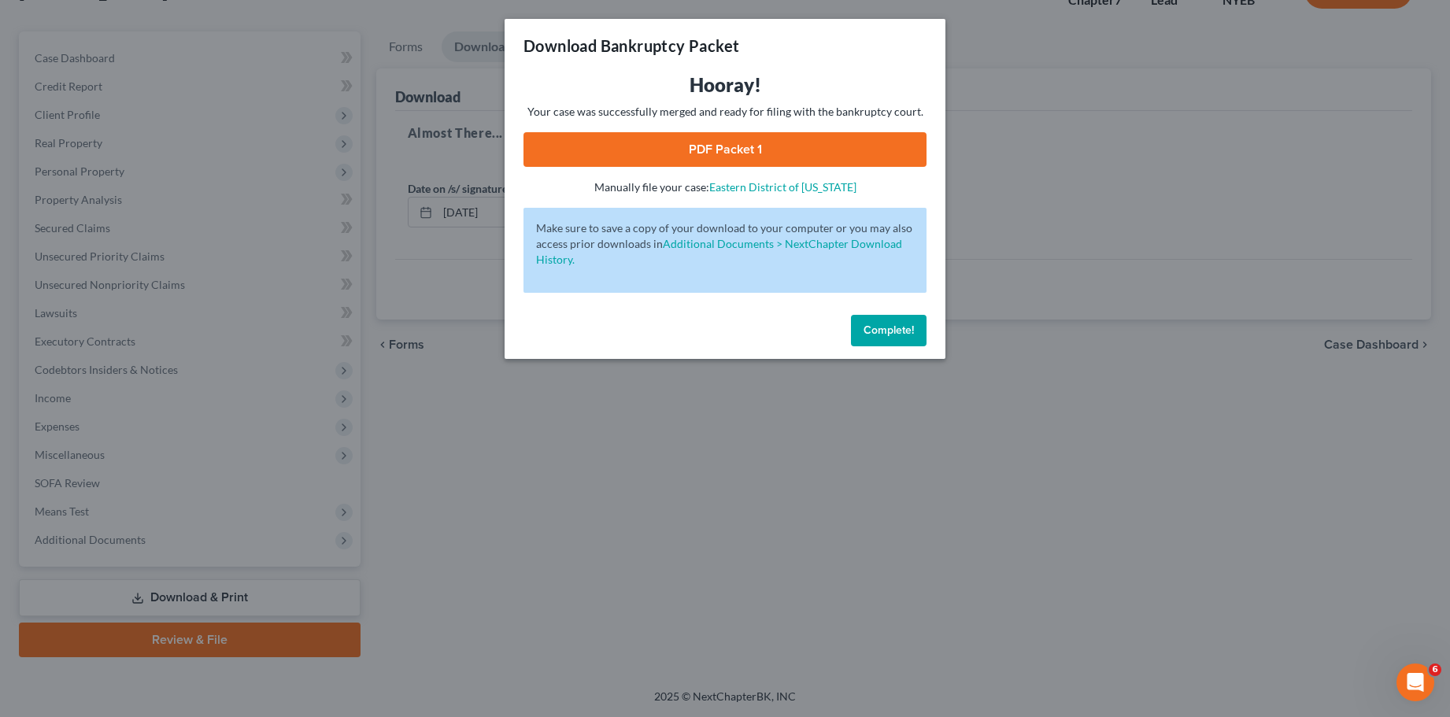
click at [709, 133] on link "PDF Packet 1" at bounding box center [725, 149] width 403 height 35
click at [886, 334] on span "Complete!" at bounding box center [889, 330] width 50 height 13
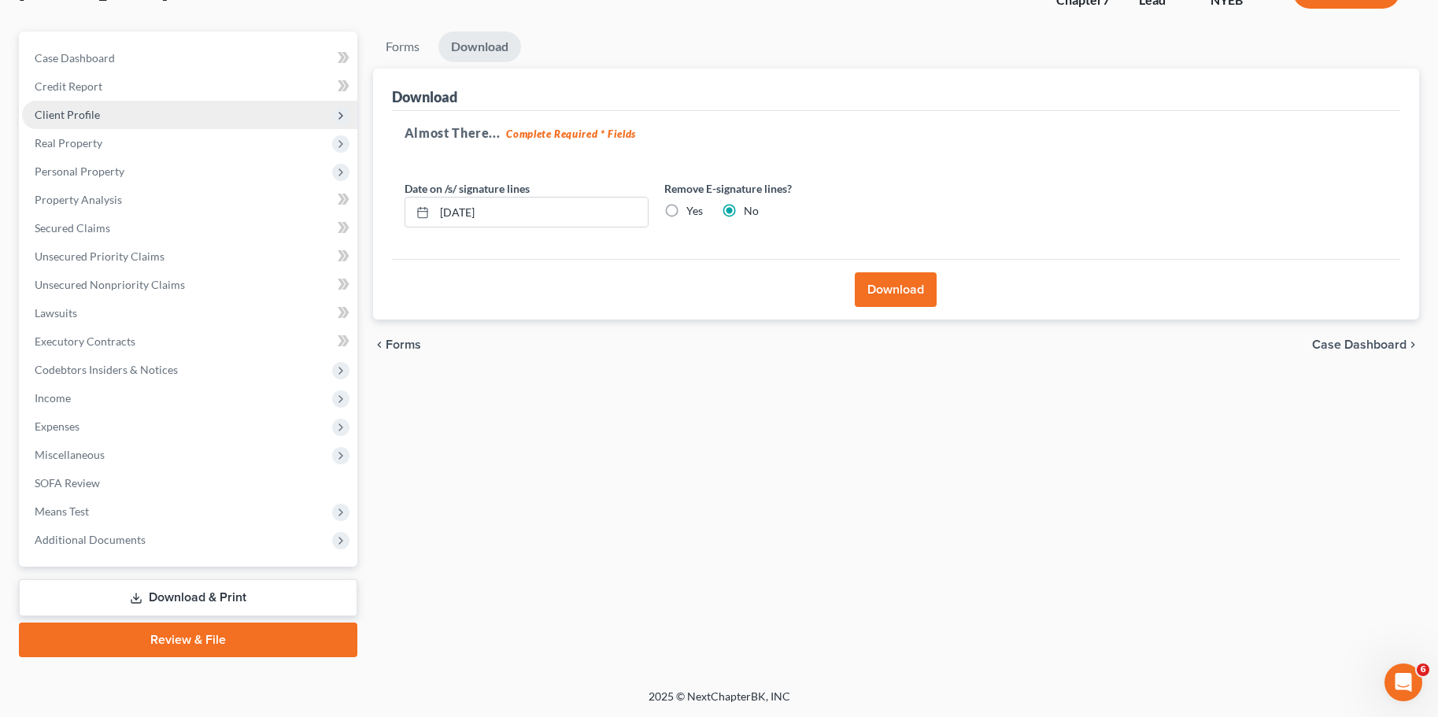
click at [63, 115] on span "Client Profile" at bounding box center [67, 114] width 65 height 13
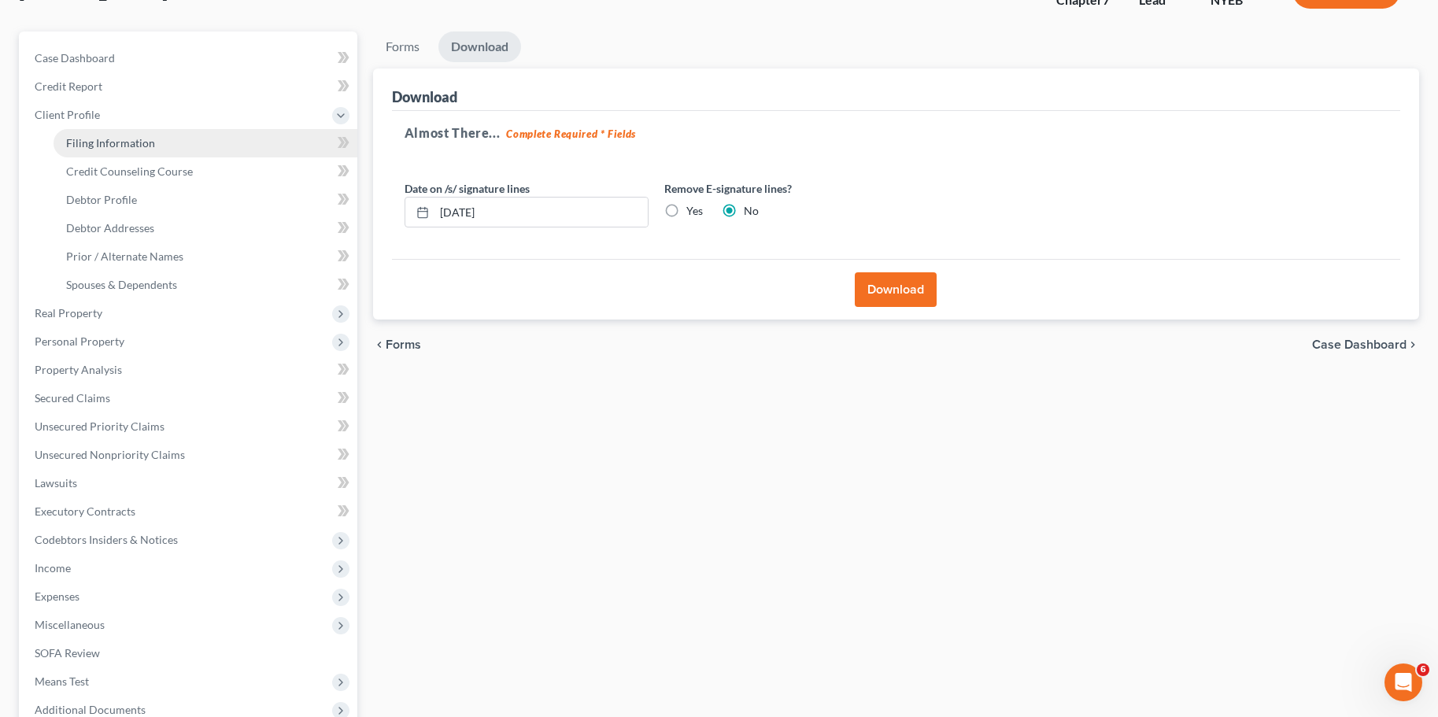
click at [125, 143] on span "Filing Information" at bounding box center [110, 142] width 89 height 13
select select "1"
select select "0"
select select "53"
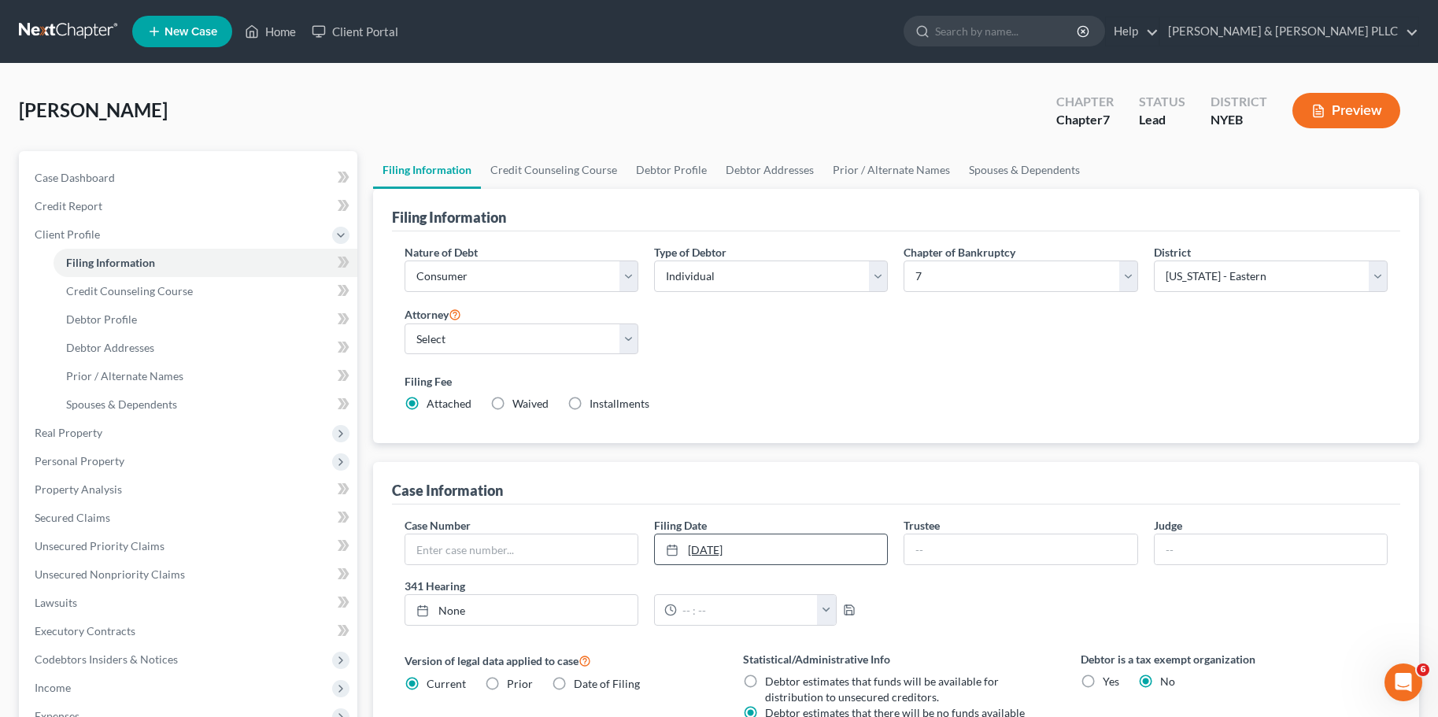
click at [753, 551] on link "[DATE]" at bounding box center [771, 550] width 232 height 30
click at [436, 551] on input "text" at bounding box center [521, 550] width 232 height 30
click at [444, 557] on input "text" at bounding box center [521, 550] width 232 height 30
type input "25-73363"
